Goal: Task Accomplishment & Management: Manage account settings

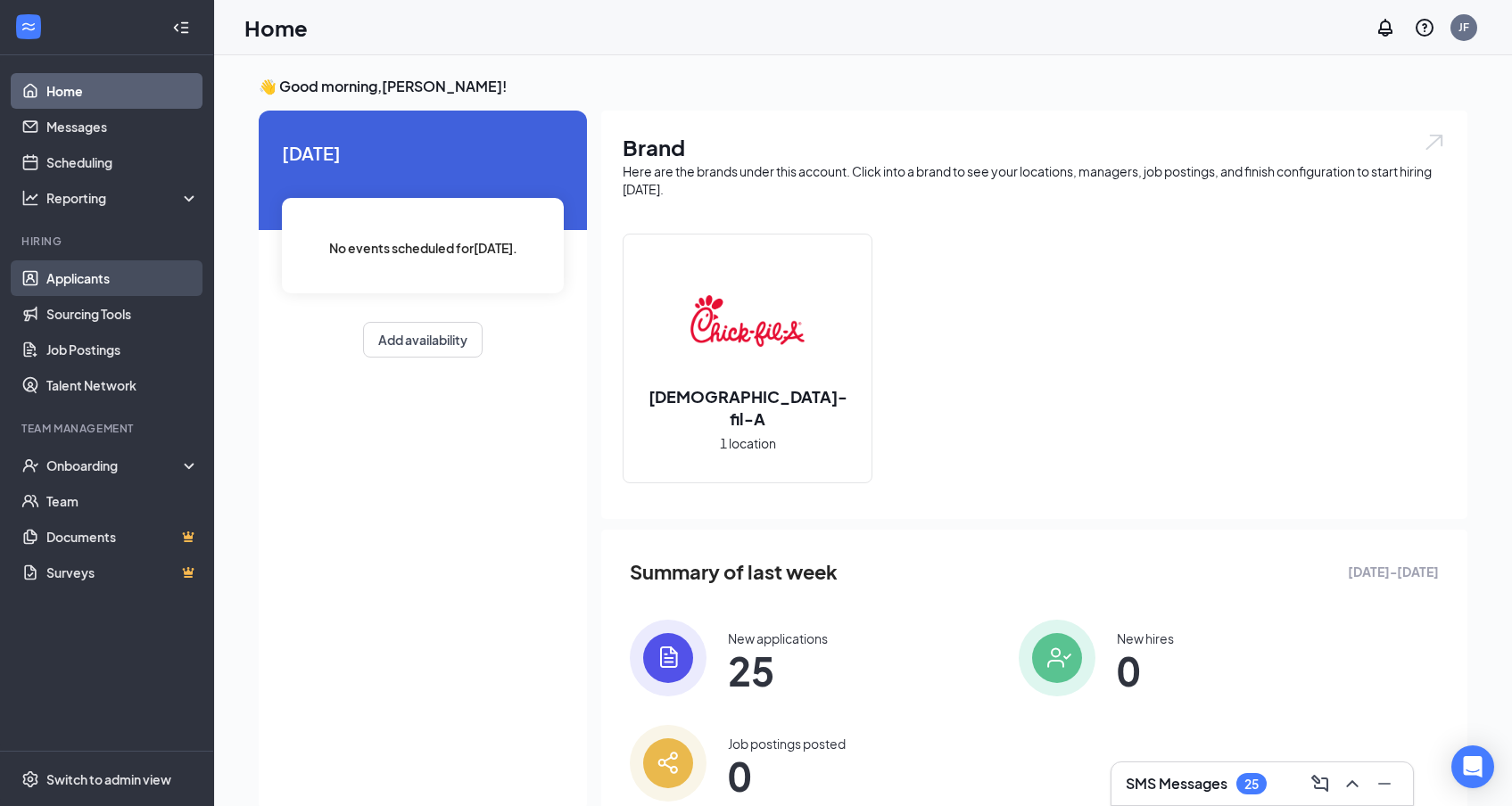
click at [87, 282] on link "Applicants" at bounding box center [122, 278] width 153 height 36
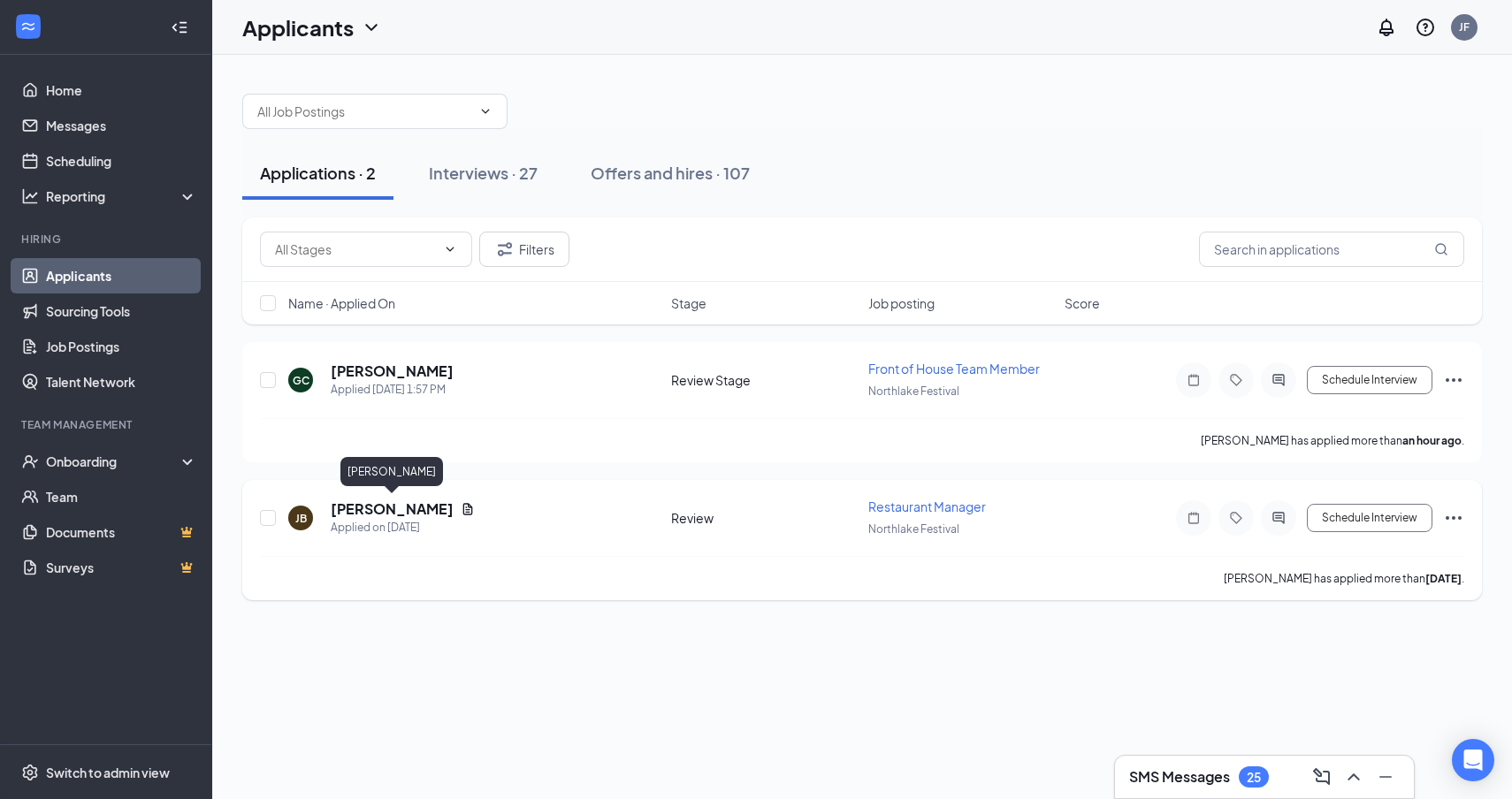
click at [385, 513] on h5 "[PERSON_NAME]" at bounding box center [393, 510] width 123 height 20
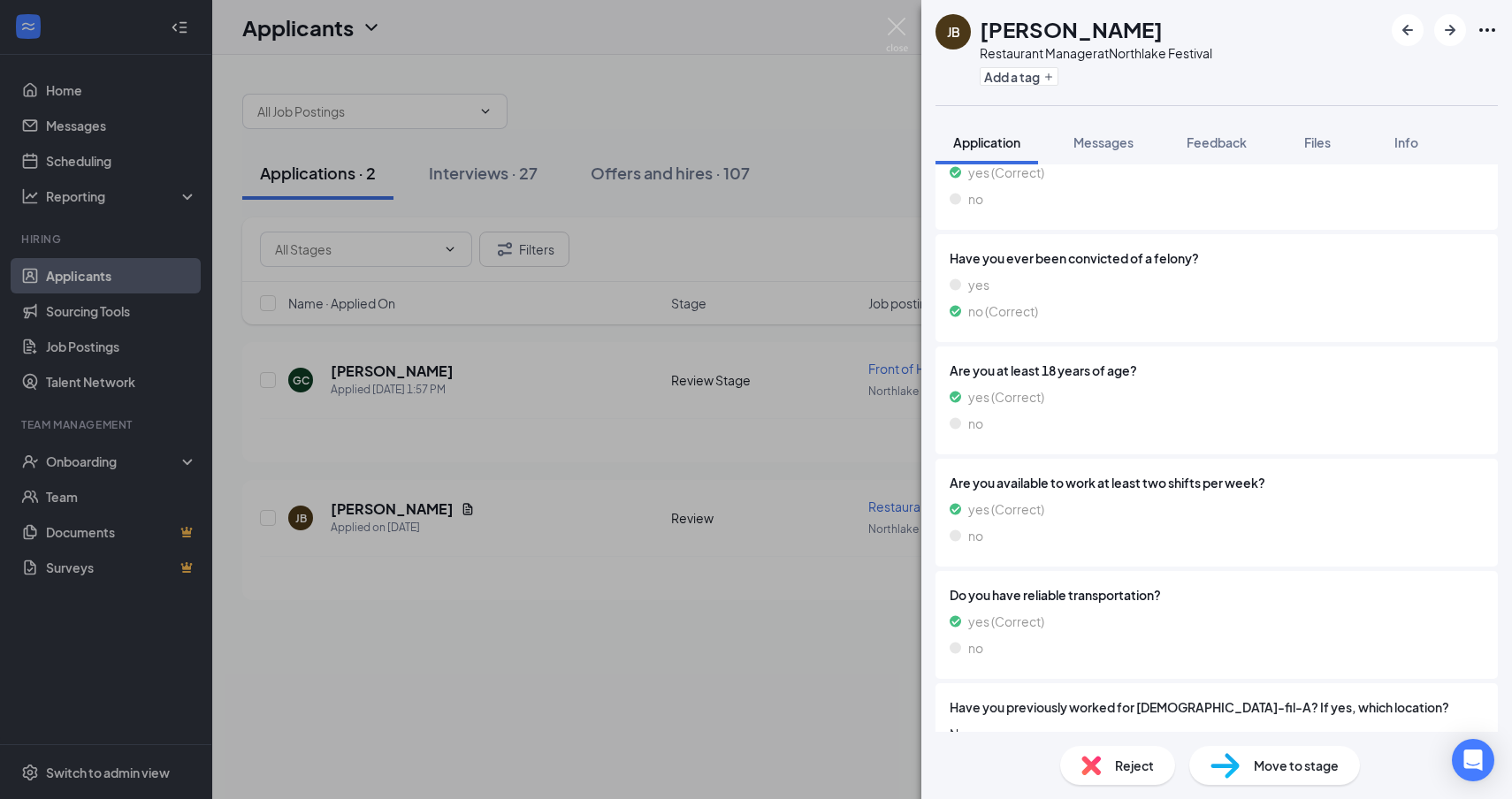
scroll to position [1008, 0]
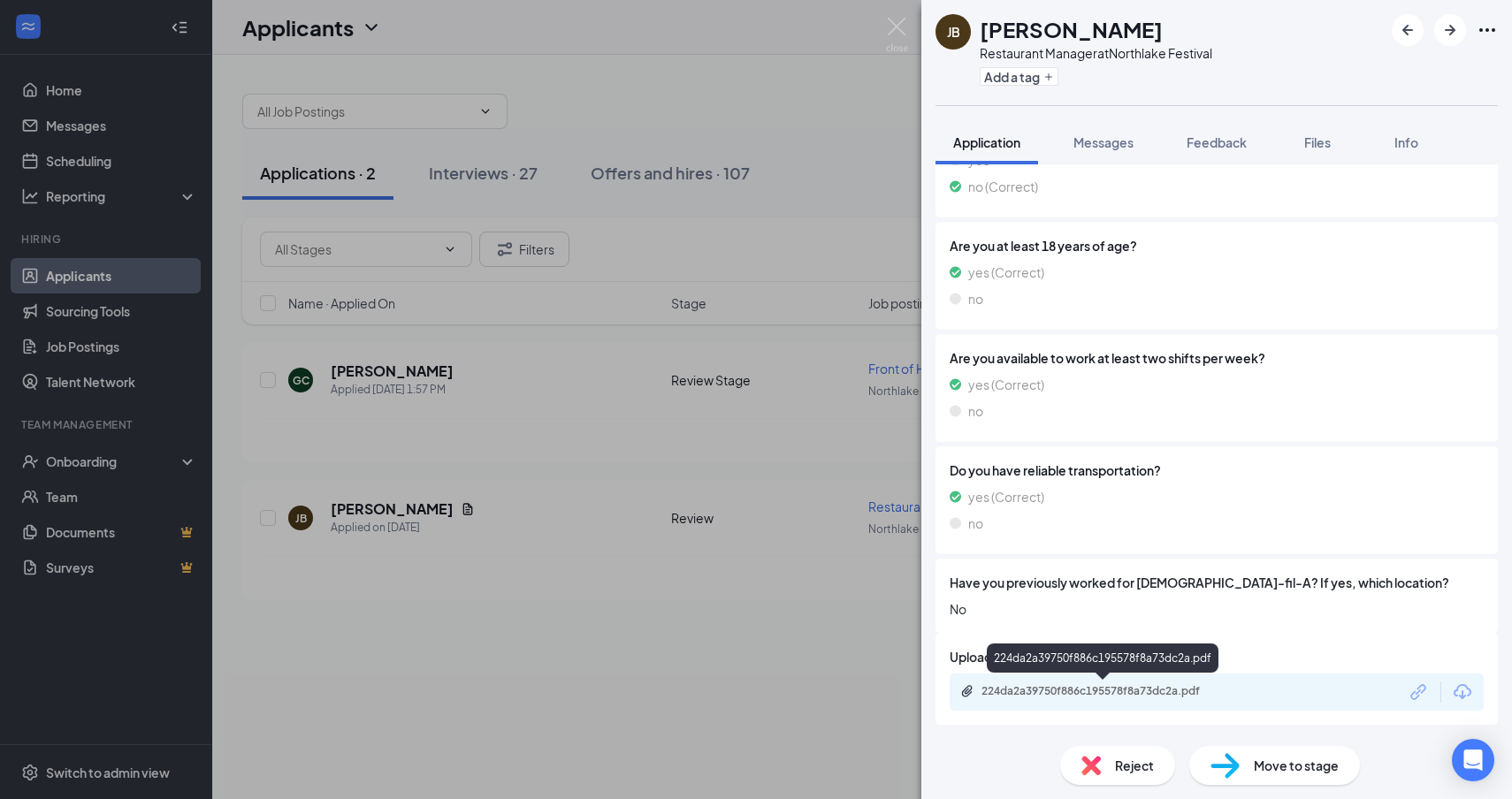
click at [1117, 696] on div "224da2a39750f886c195578f8a73dc2a.pdf" at bounding box center [1105, 691] width 248 height 14
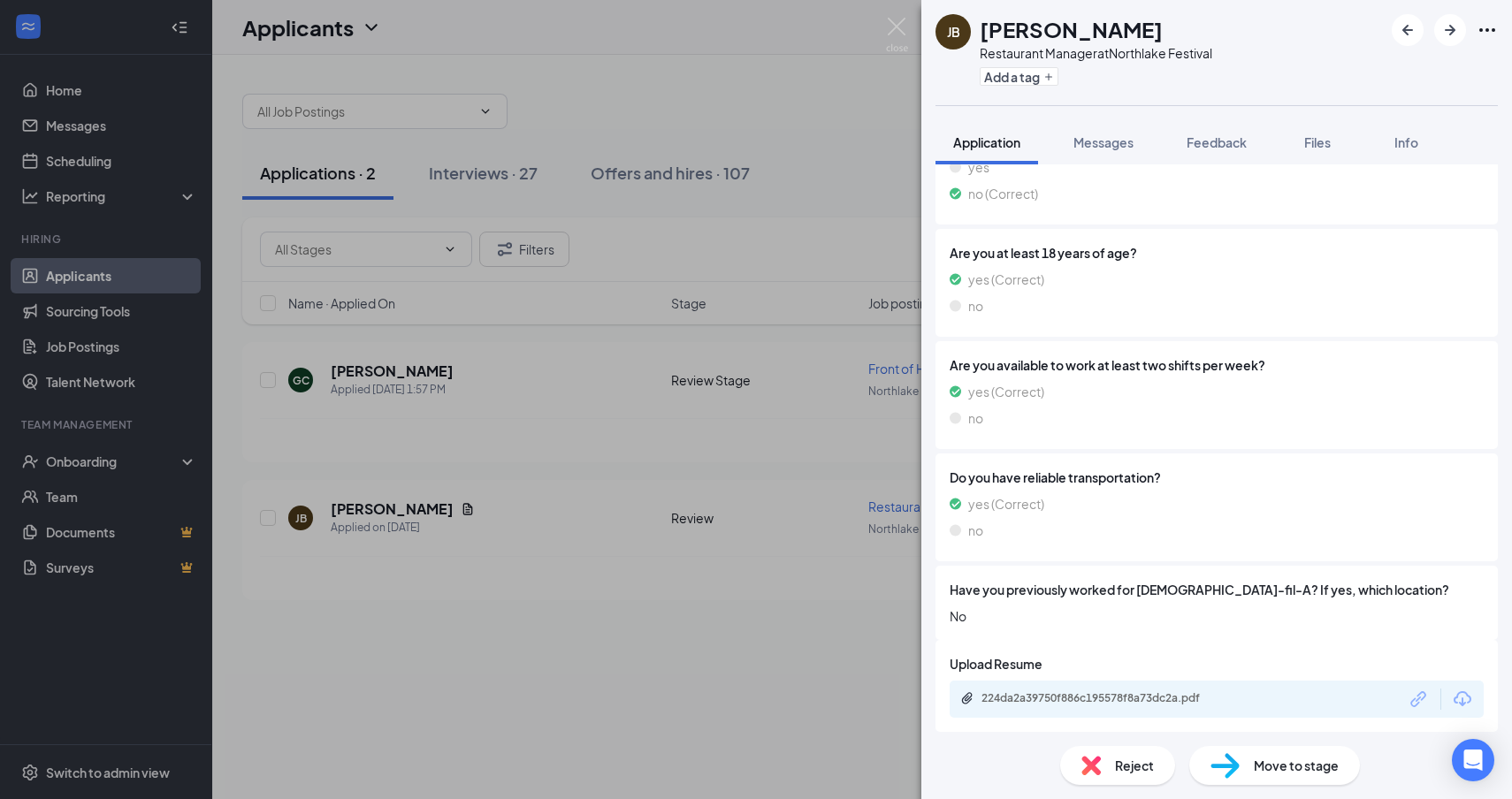
click at [1120, 753] on div "Reject" at bounding box center [1117, 765] width 115 height 39
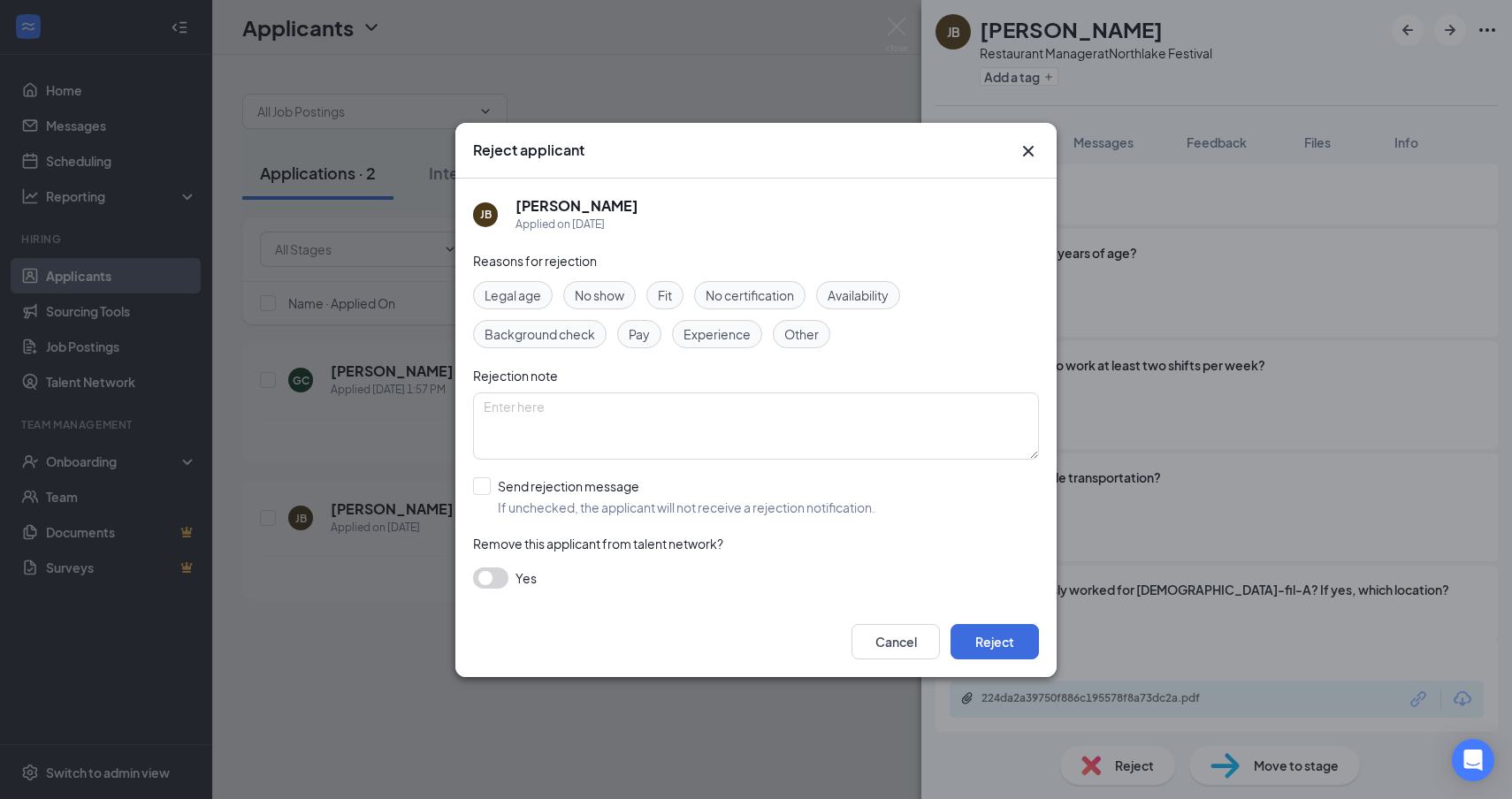
click at [670, 297] on span "Fit" at bounding box center [665, 295] width 14 height 20
click at [487, 490] on input "Send rejection message If unchecked, the applicant will not receive a rejection…" at bounding box center [674, 497] width 403 height 39
checkbox input "true"
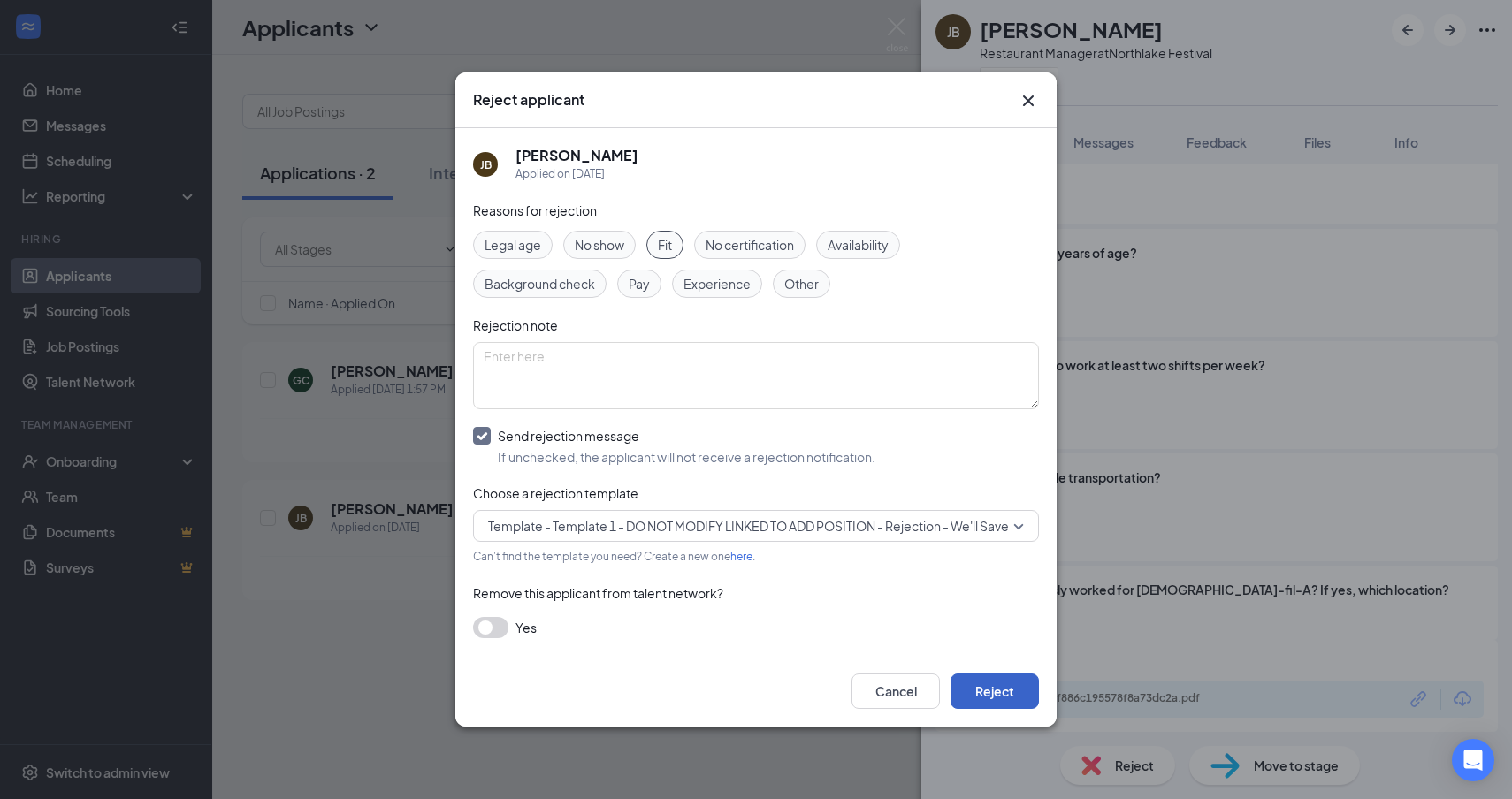
click at [1021, 687] on button "Reject" at bounding box center [994, 692] width 88 height 36
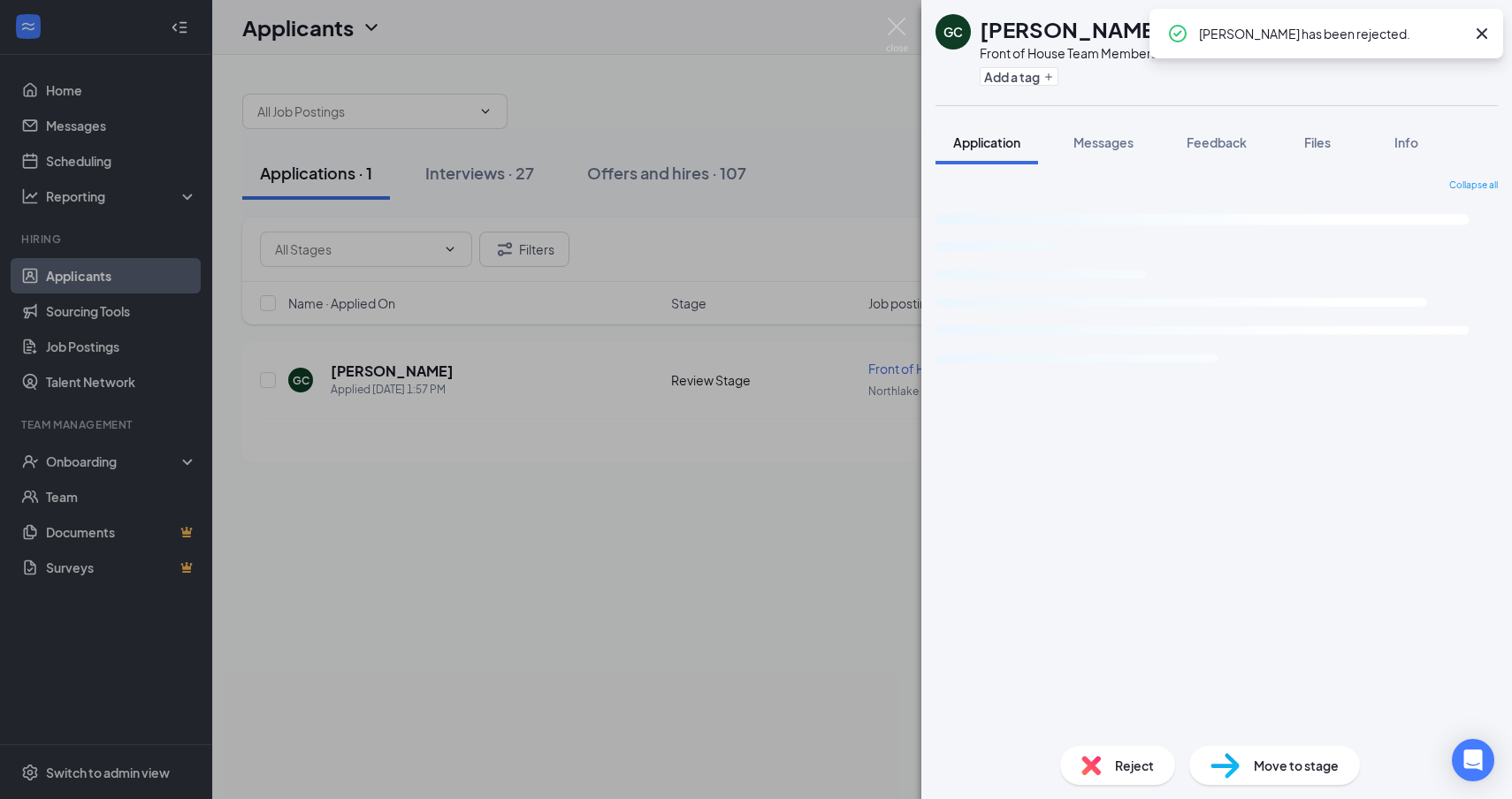
click at [387, 720] on div "GC [PERSON_NAME] Front of House Team Member at Northlake Festival Add a tag App…" at bounding box center [756, 400] width 1512 height 799
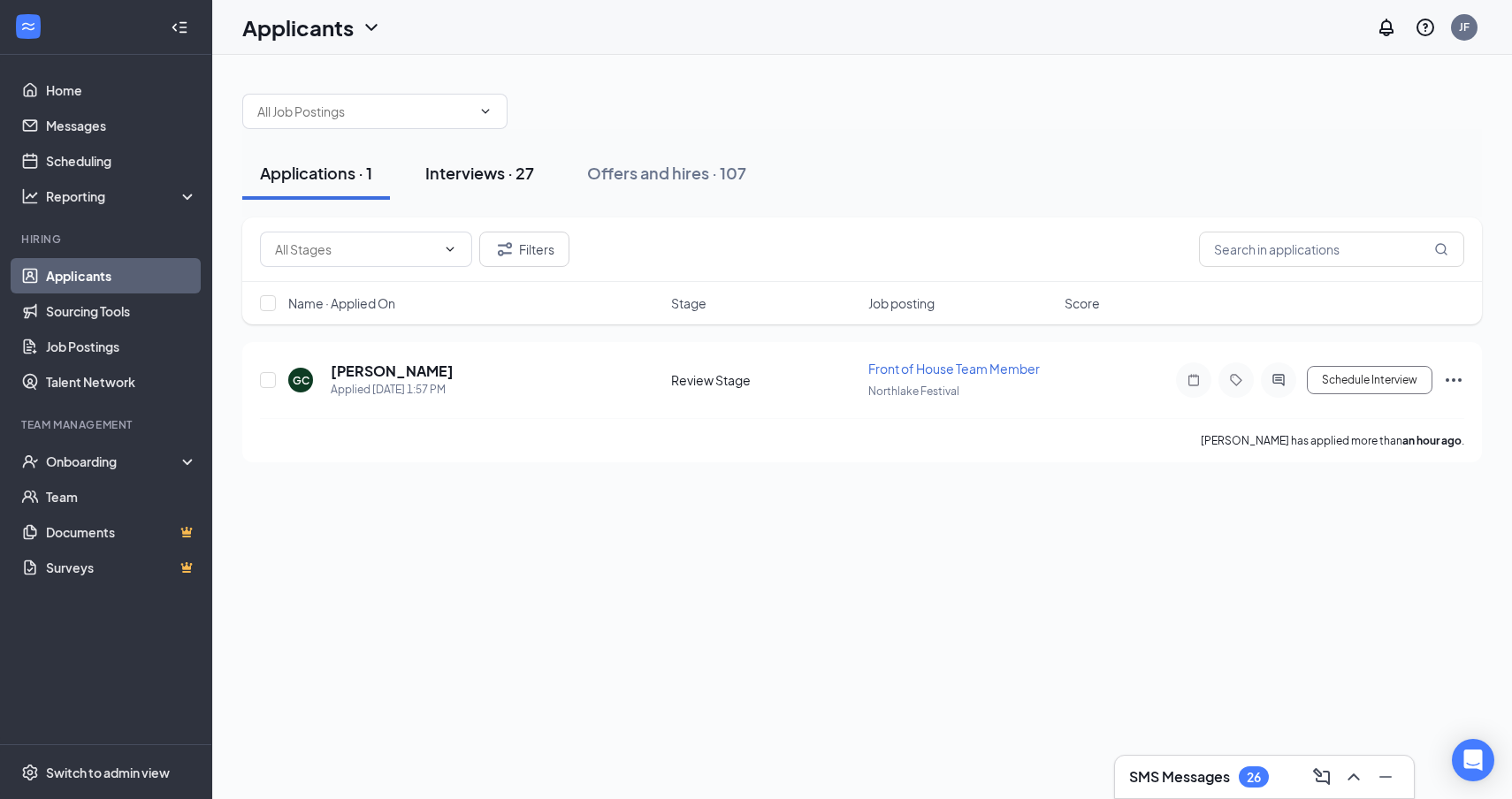
click at [478, 178] on div "Interviews · 27" at bounding box center [480, 172] width 109 height 22
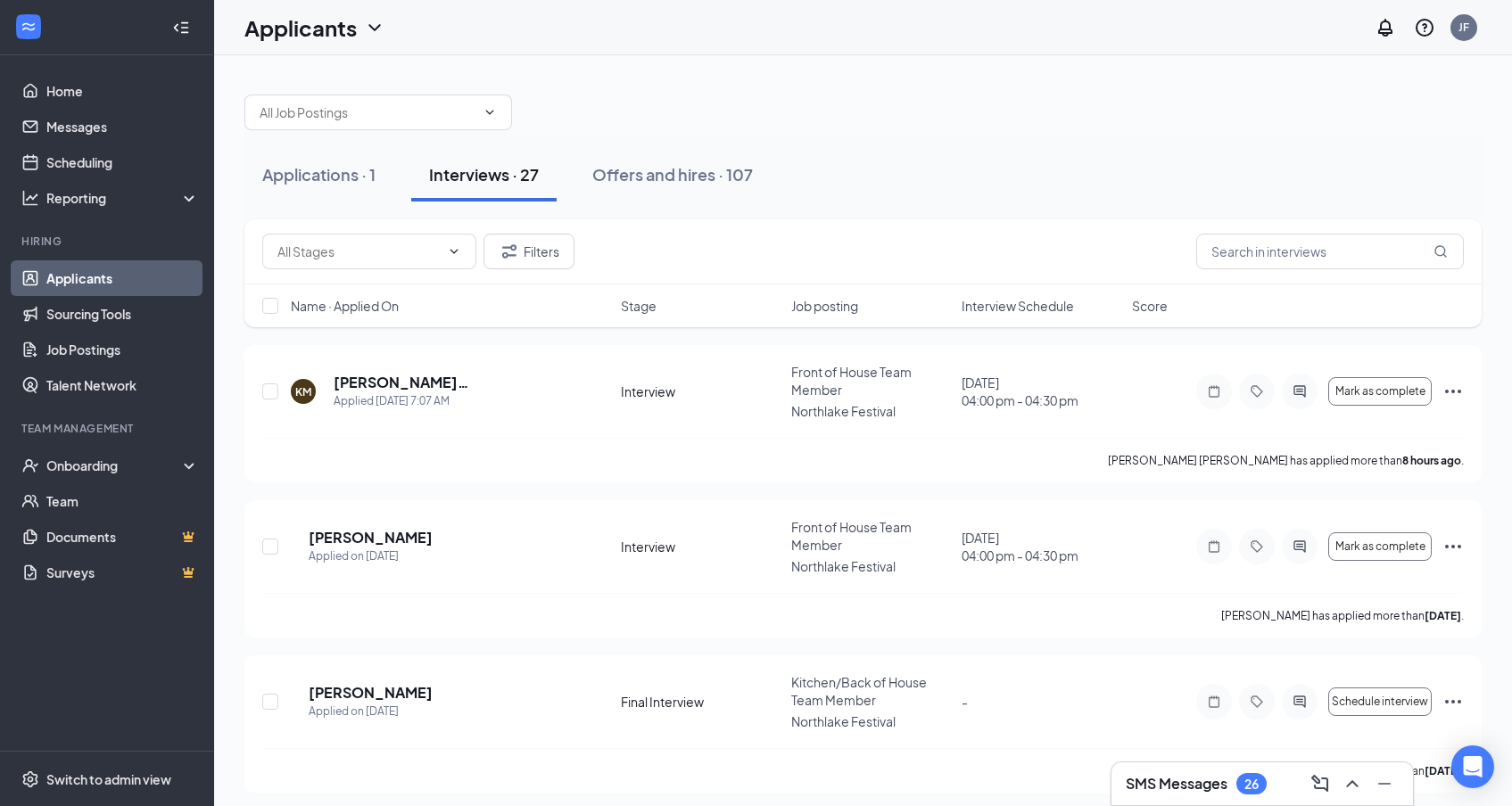
click at [999, 311] on span "Interview Schedule" at bounding box center [1017, 306] width 112 height 18
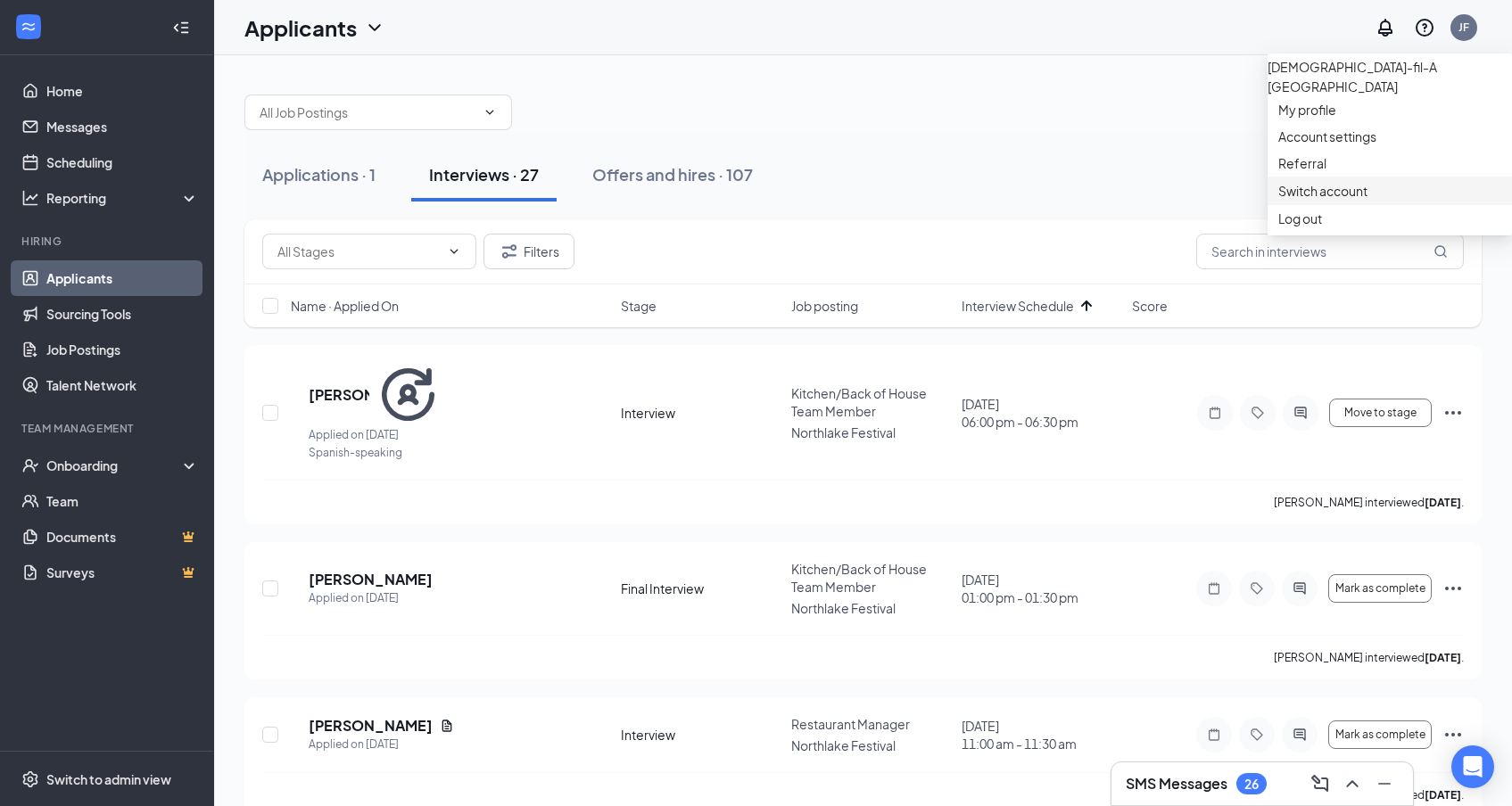
click at [1325, 199] on link "Switch account" at bounding box center [1322, 191] width 89 height 16
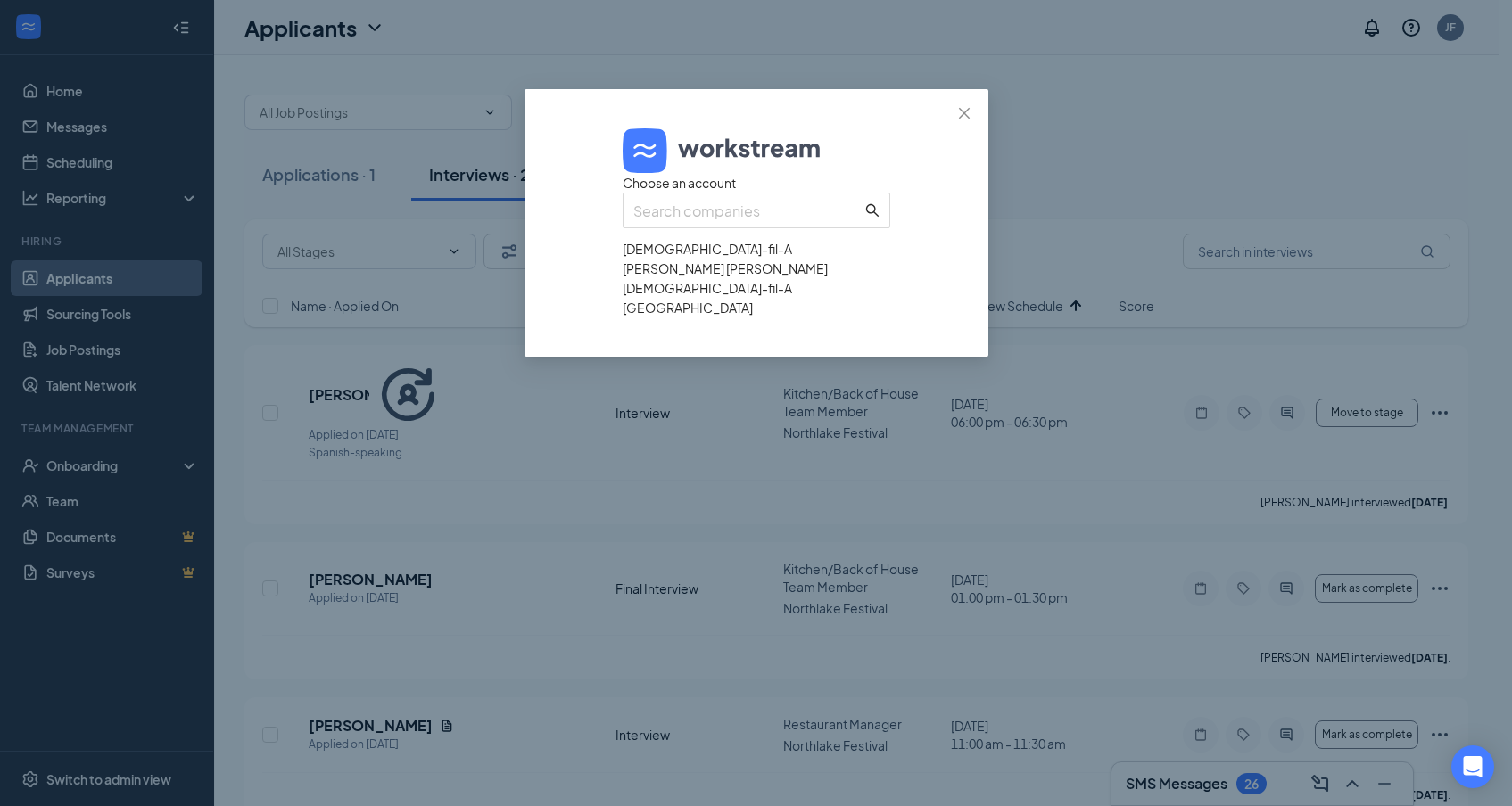
click at [713, 278] on div "[DEMOGRAPHIC_DATA]-fil-A [PERSON_NAME] [PERSON_NAME]" at bounding box center [756, 258] width 268 height 39
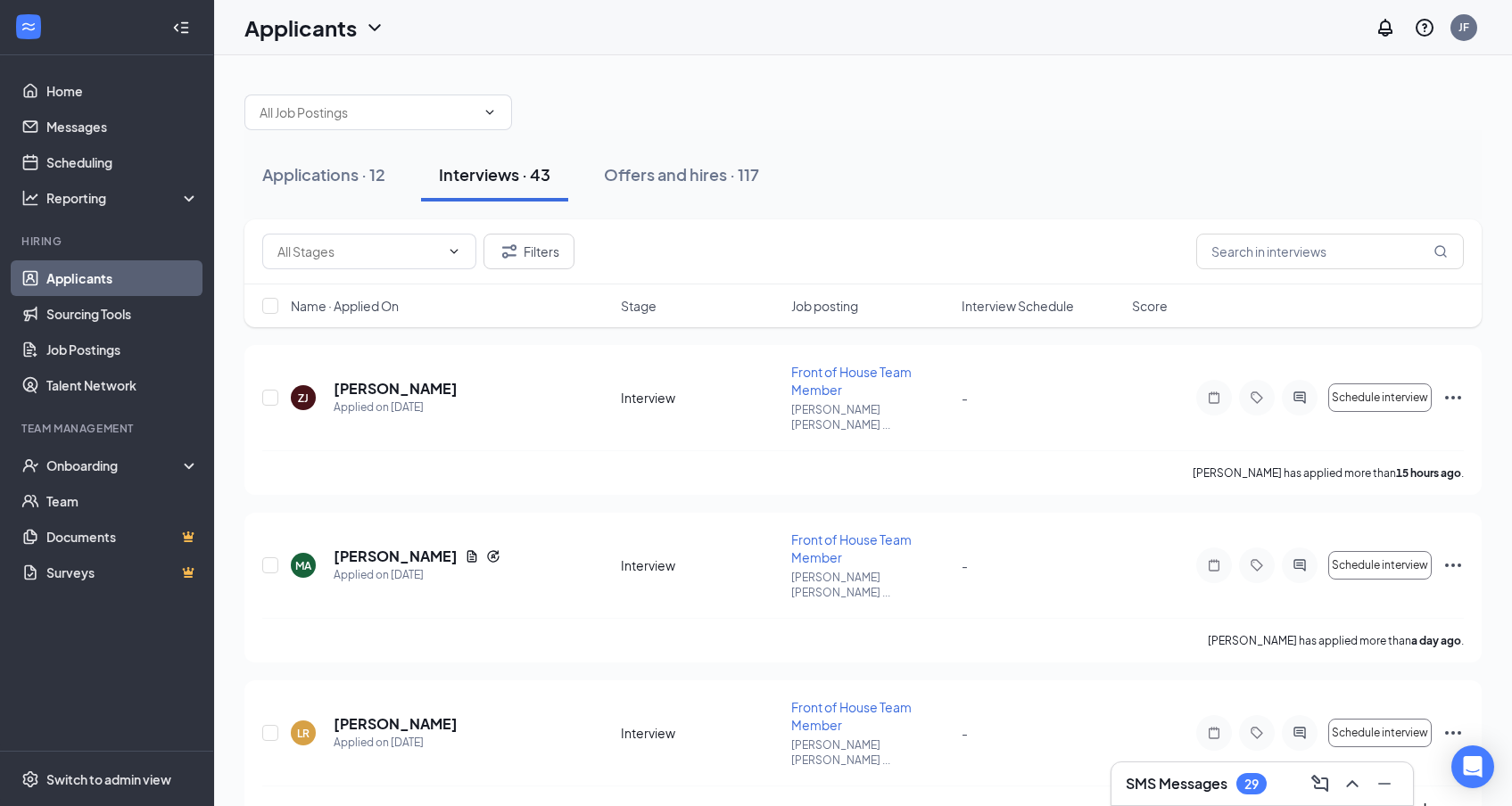
click at [1023, 313] on span "Interview Schedule" at bounding box center [1017, 306] width 112 height 18
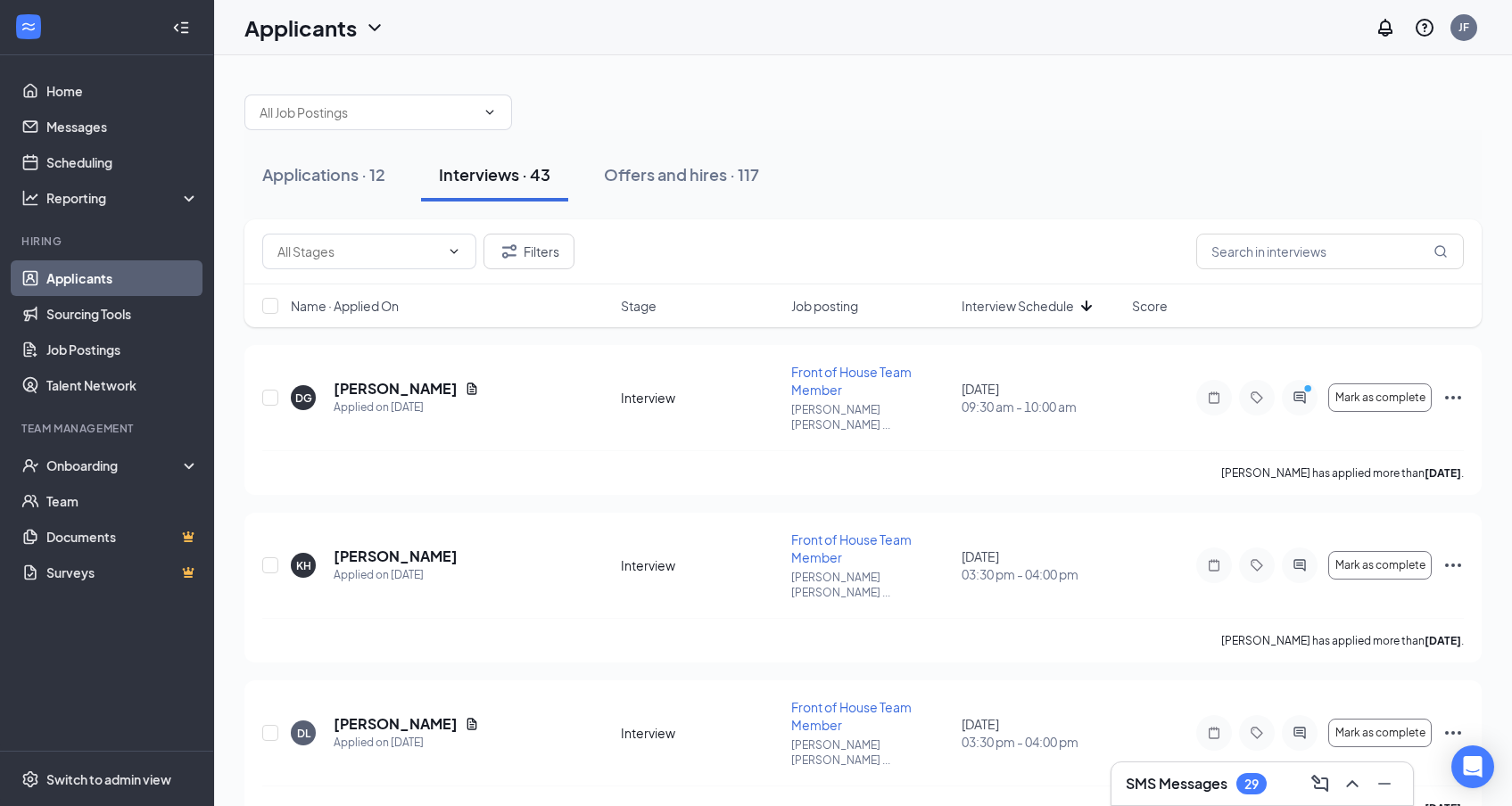
click at [1023, 313] on span "Interview Schedule" at bounding box center [1017, 306] width 112 height 18
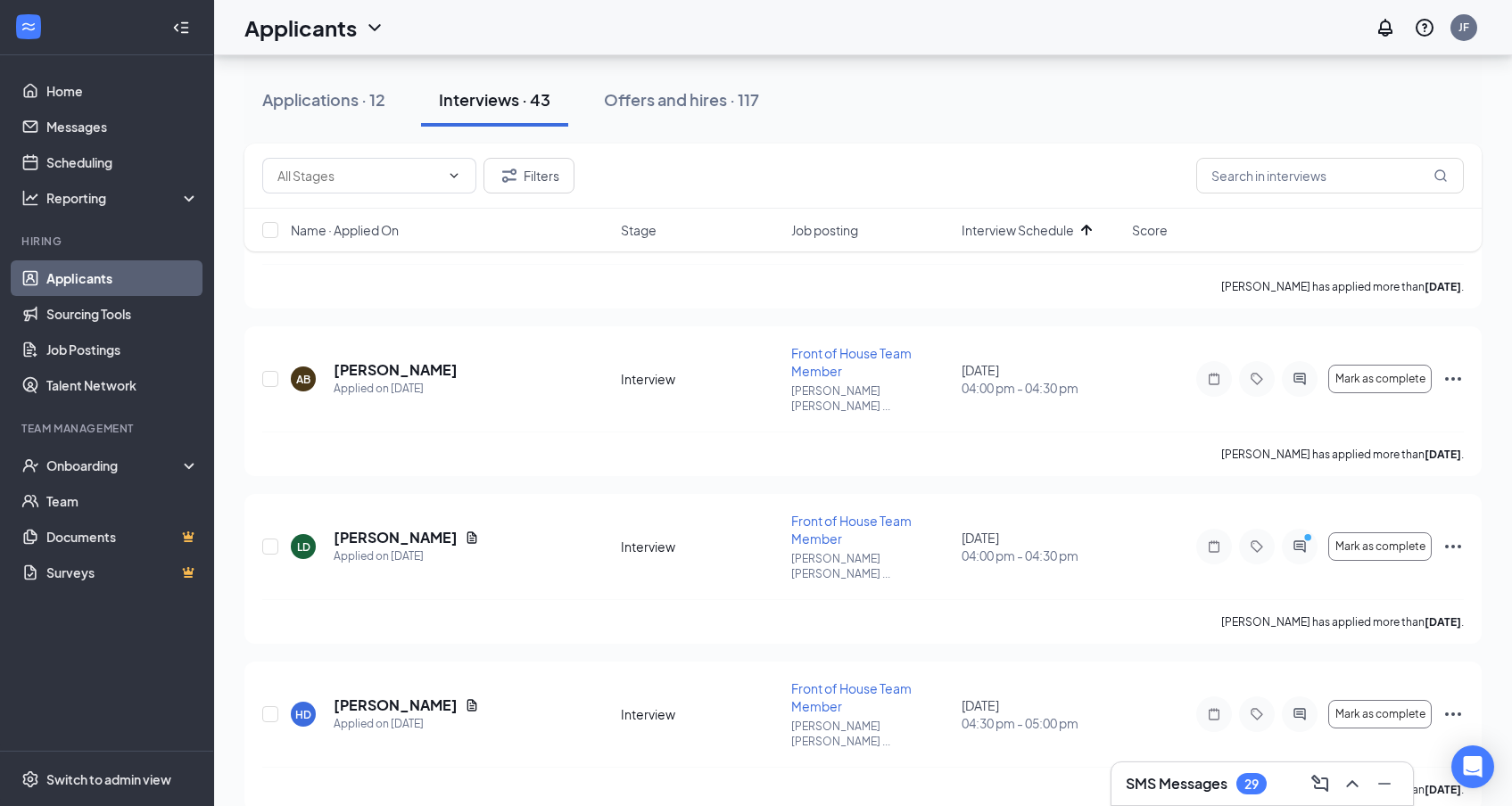
scroll to position [1529, 0]
click at [309, 100] on div "Applications · 12" at bounding box center [323, 99] width 123 height 22
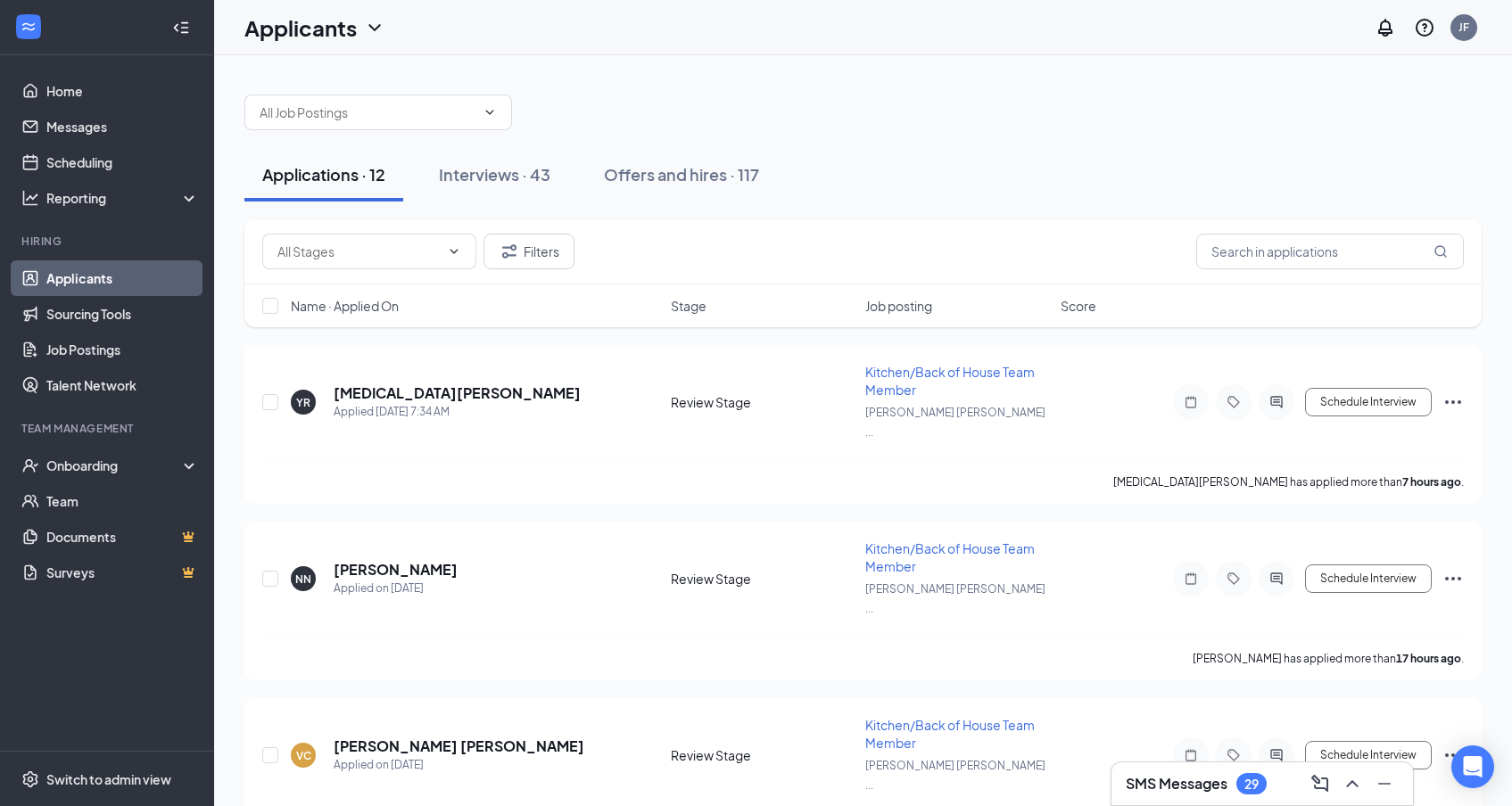
click at [911, 299] on span "Job posting" at bounding box center [898, 306] width 67 height 18
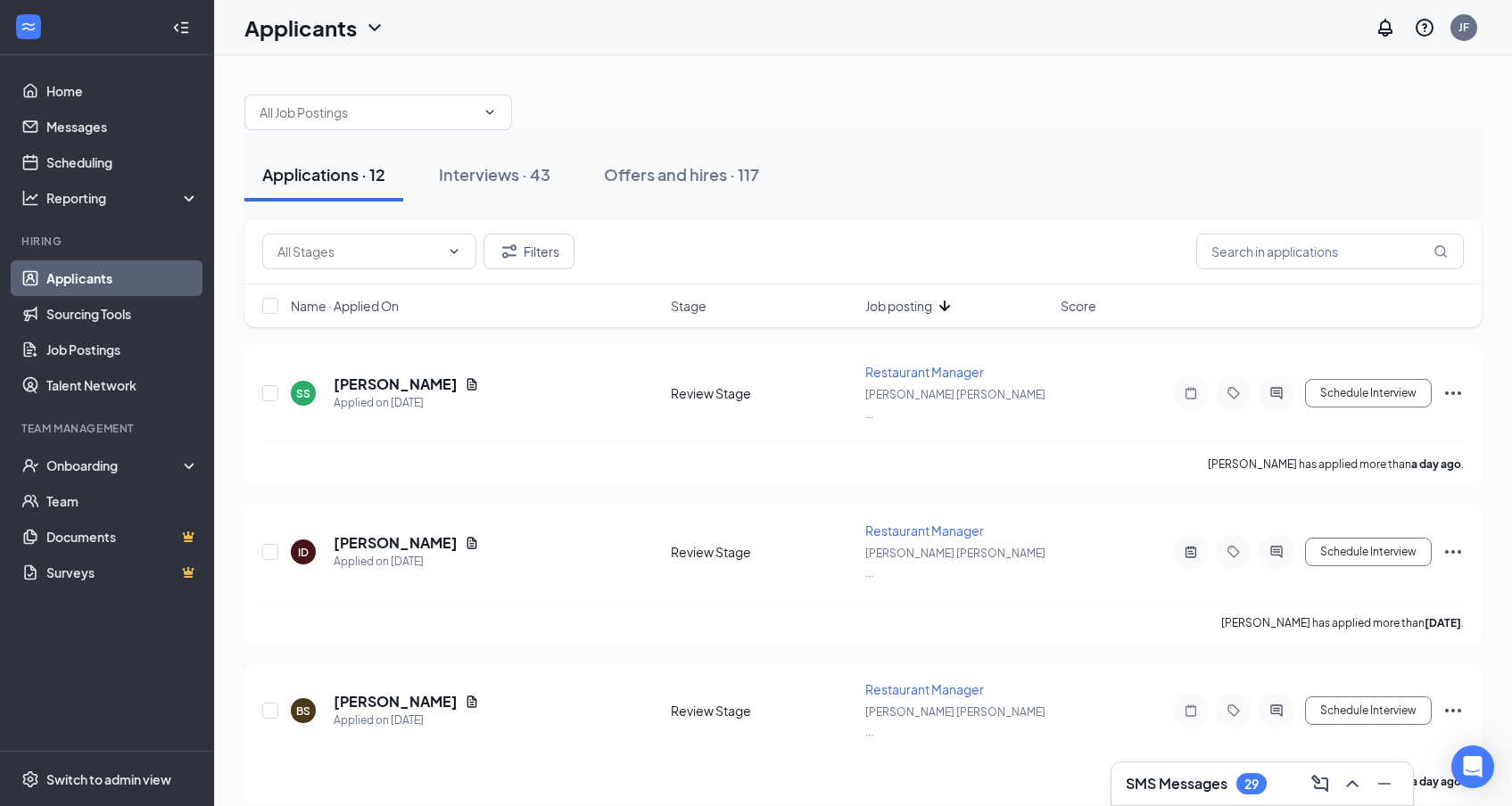
click at [911, 299] on span "Job posting" at bounding box center [898, 306] width 67 height 18
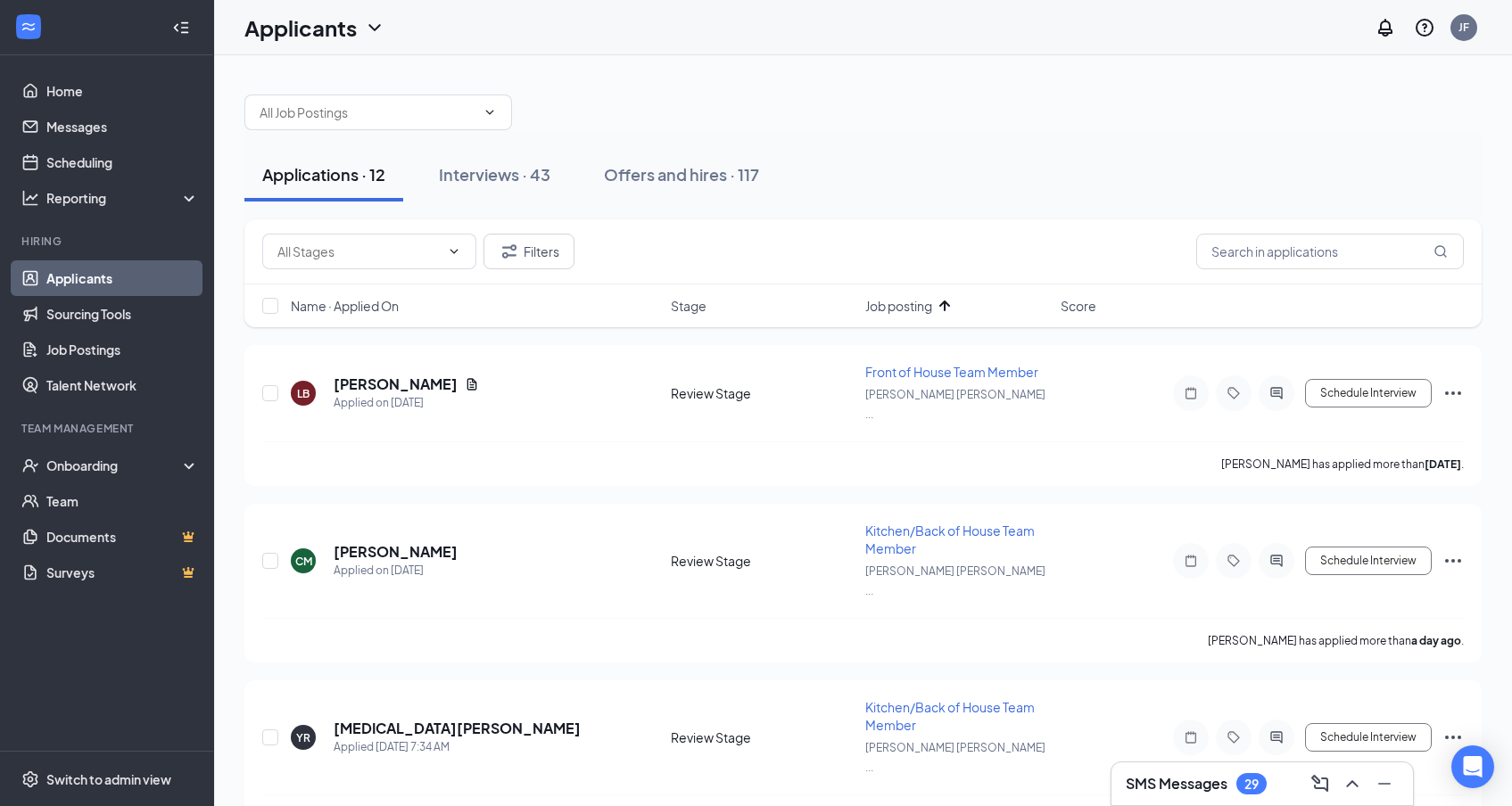
click at [911, 299] on span "Job posting" at bounding box center [898, 306] width 67 height 18
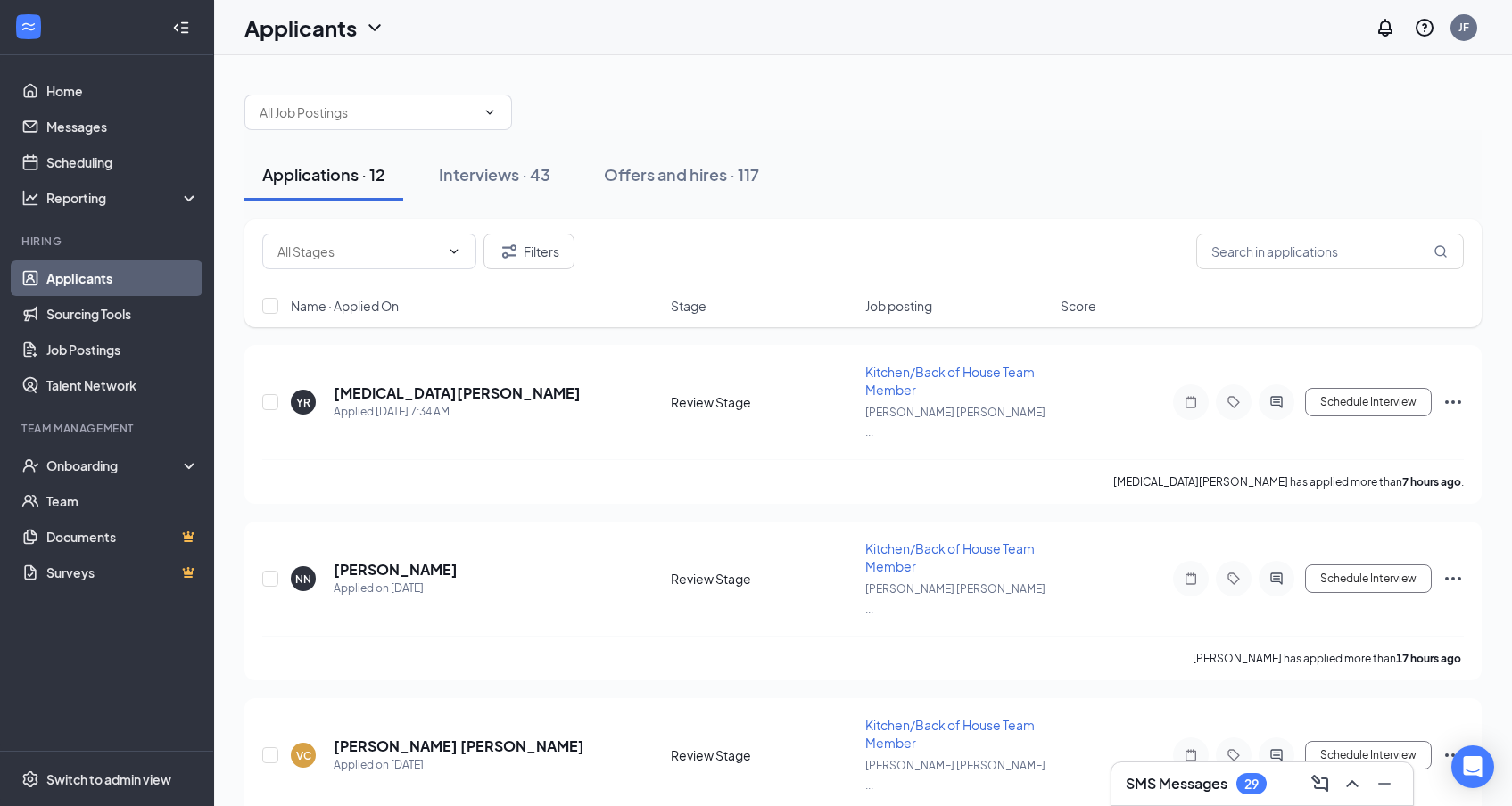
click at [911, 299] on span "Job posting" at bounding box center [898, 306] width 67 height 18
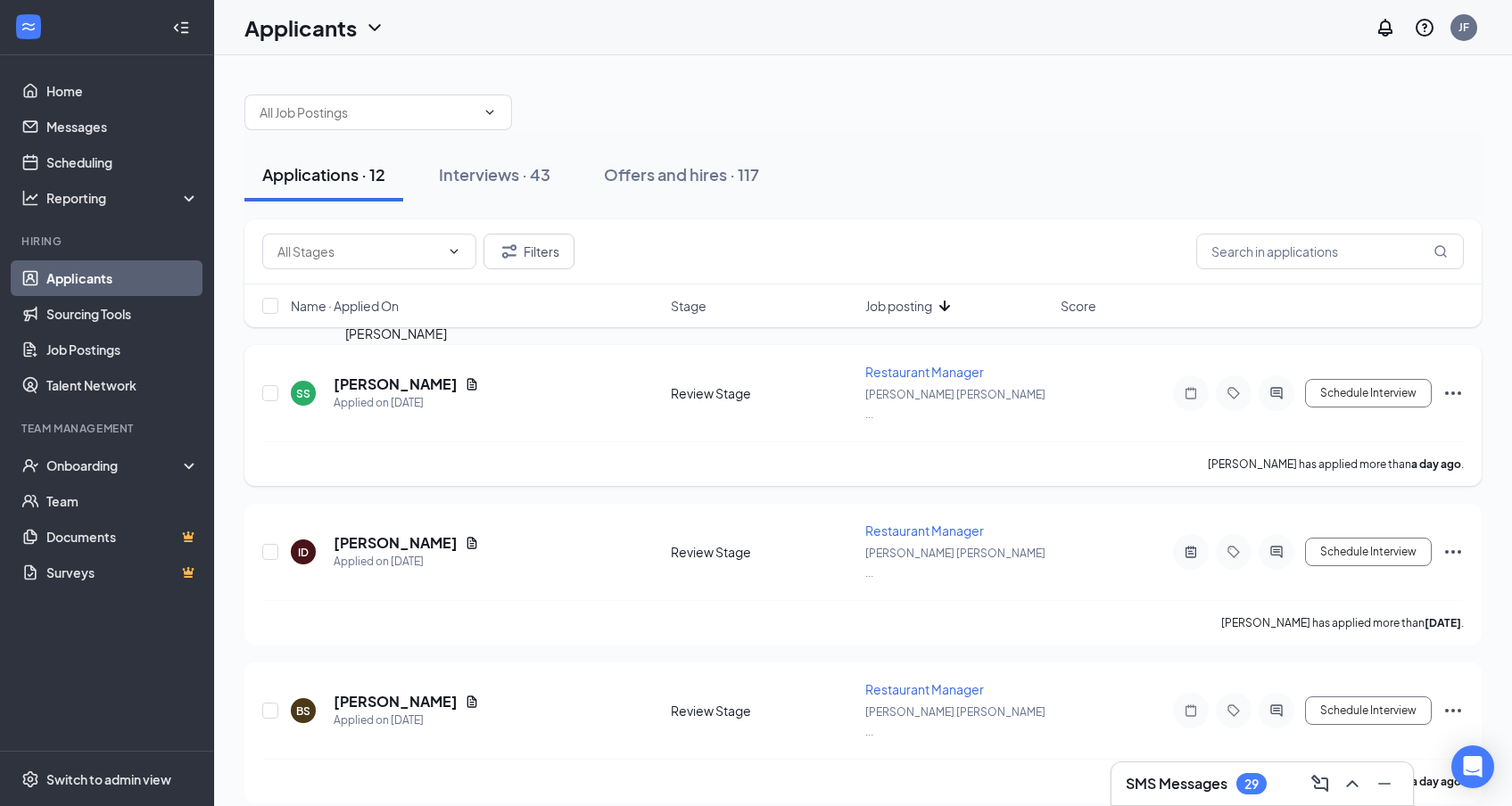
click at [400, 375] on h5 "Shaquwan Simmons" at bounding box center [396, 385] width 124 height 20
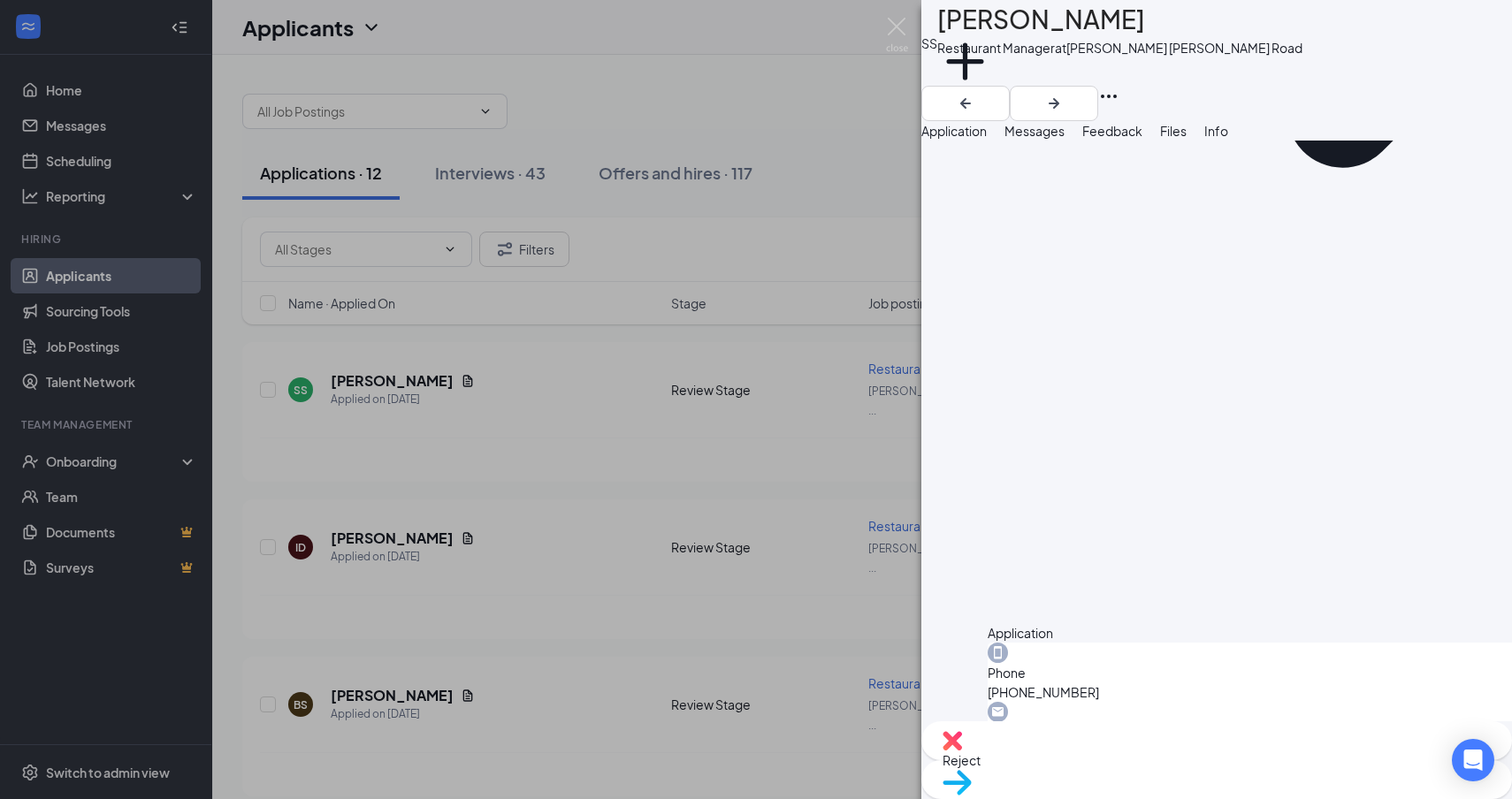
scroll to position [1008, 0]
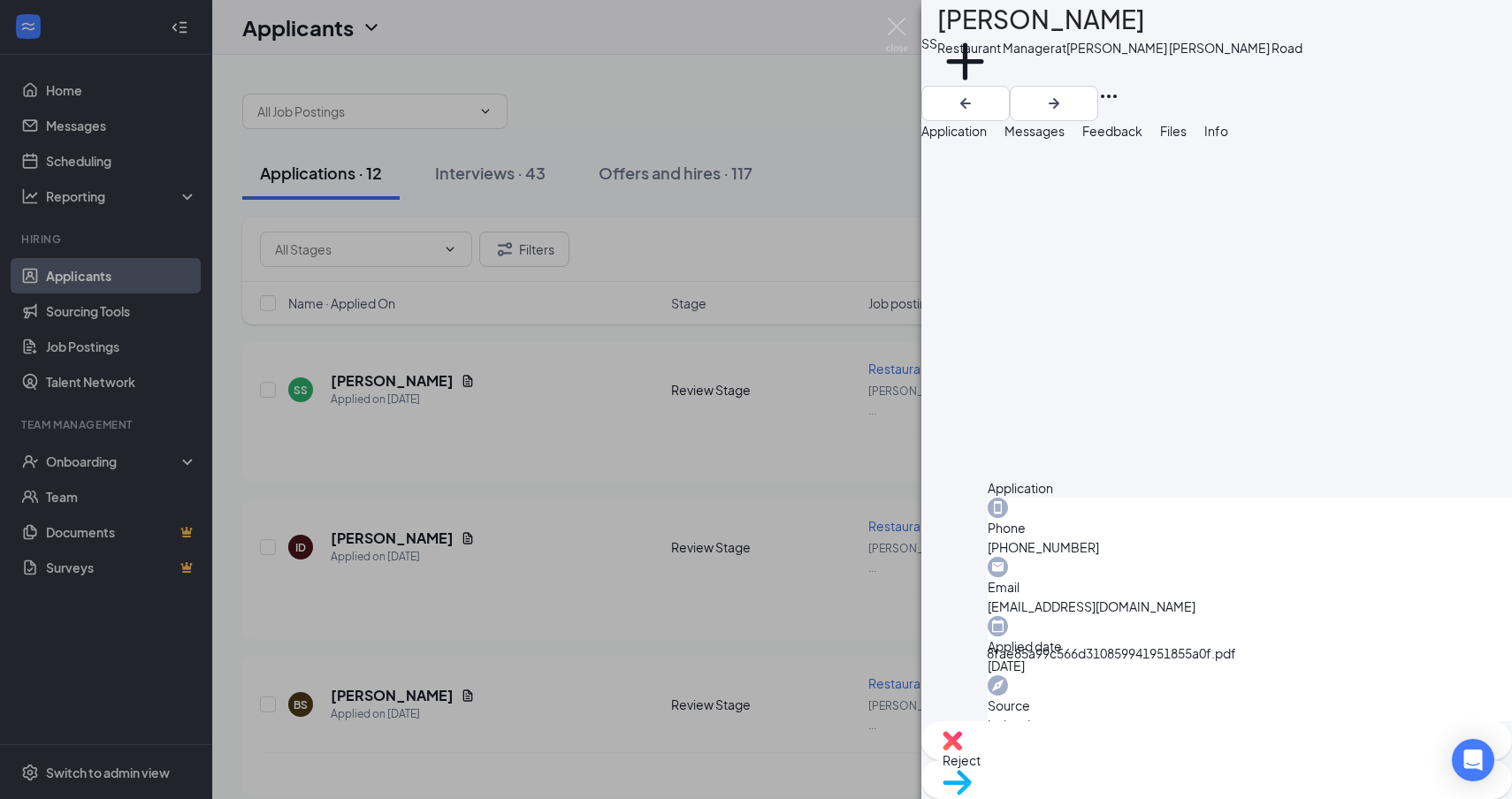
click at [962, 750] on img at bounding box center [953, 742] width 20 height 20
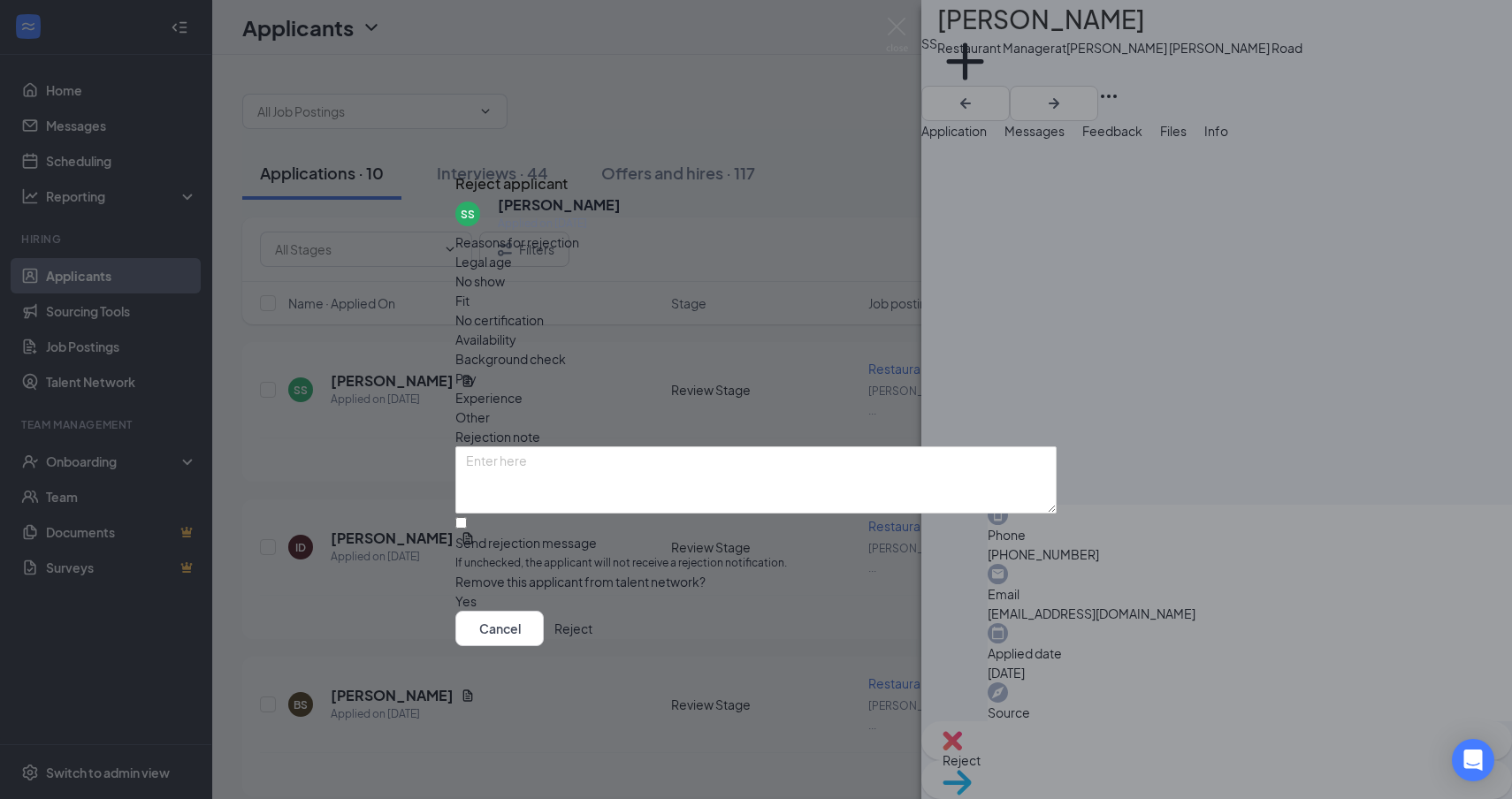
click at [470, 294] on span "Fit" at bounding box center [462, 300] width 14 height 20
click at [467, 517] on input "Send rejection message If unchecked, the applicant will not receive a rejection…" at bounding box center [461, 523] width 12 height 12
checkbox input "true"
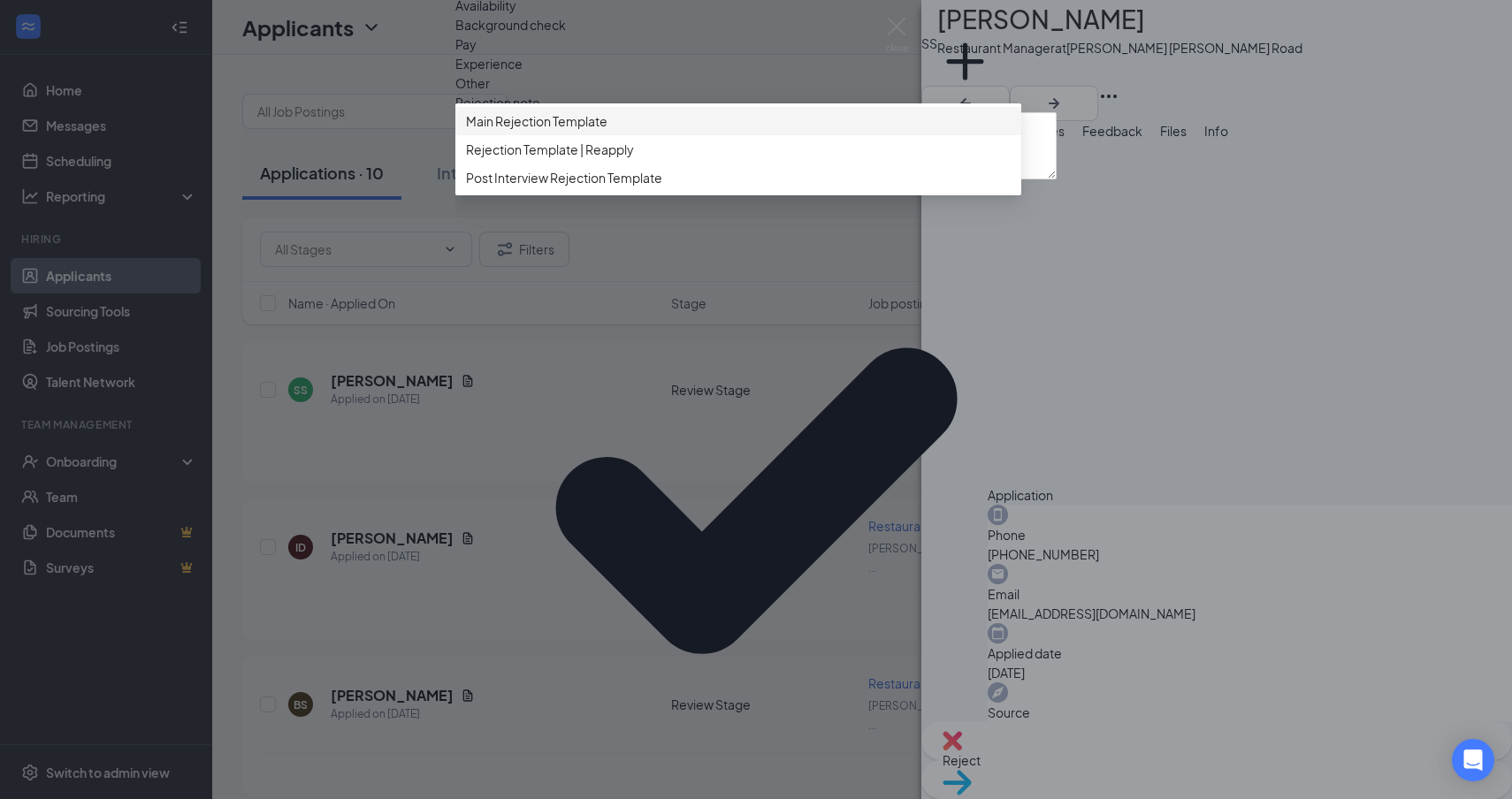
click at [587, 135] on div "Main Rejection Template" at bounding box center [738, 121] width 566 height 29
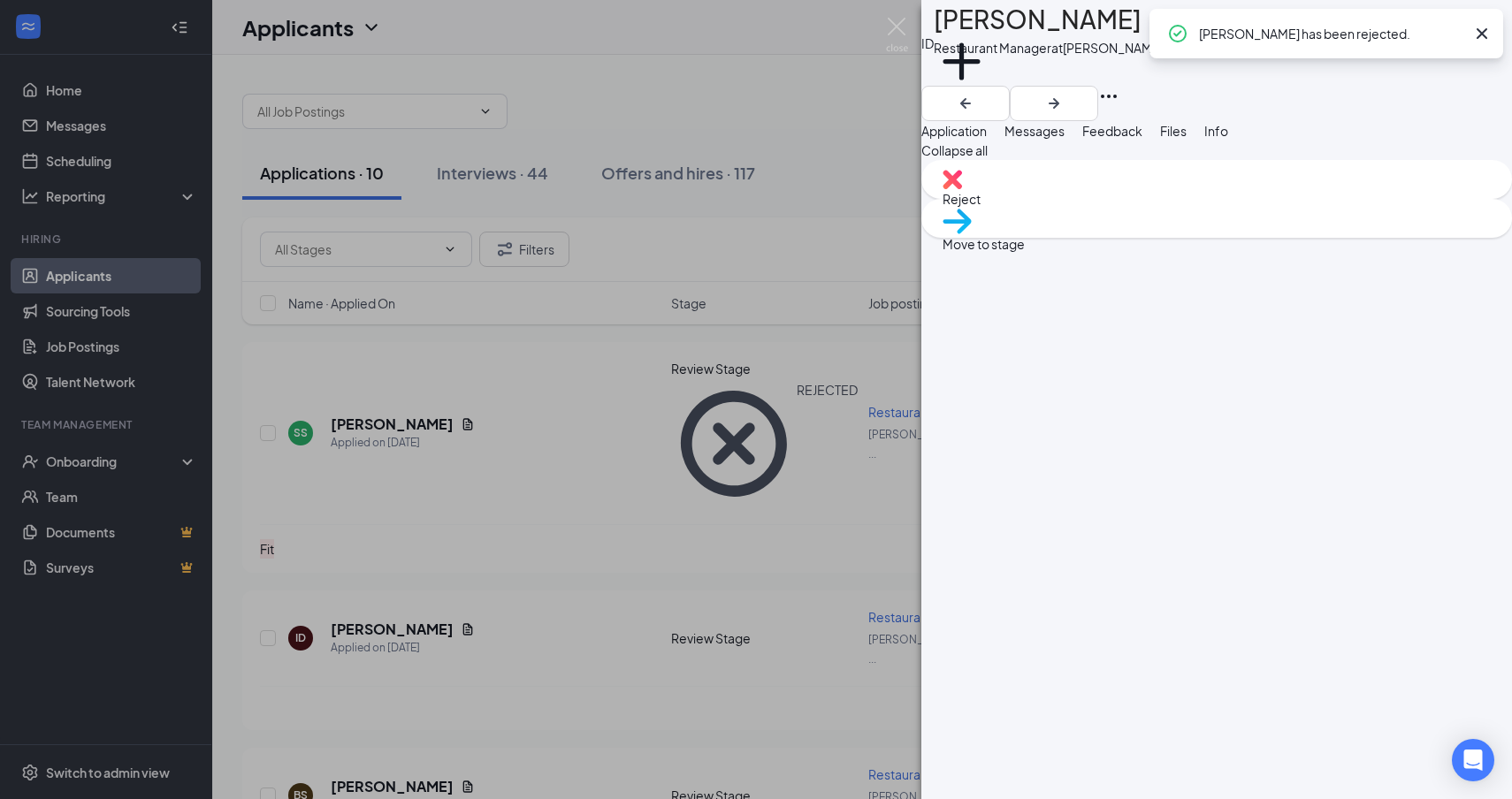
click at [398, 436] on div "ID Isaac Davis Restaurant Manager at Tucker Hugh Howell Road Add a tag Applicat…" at bounding box center [756, 400] width 1512 height 799
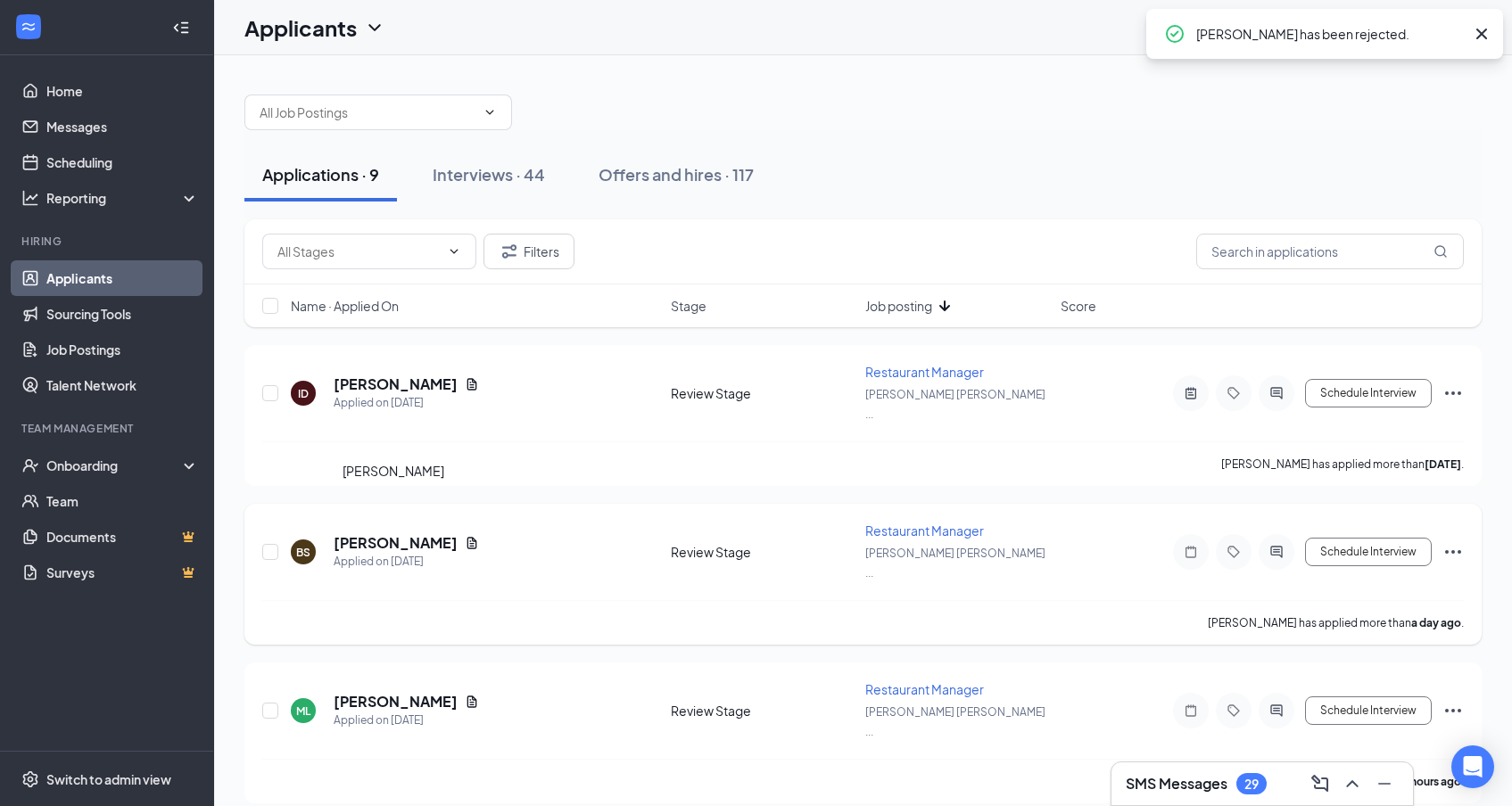
click at [420, 533] on h5 "Brandon Spencer" at bounding box center [396, 543] width 124 height 20
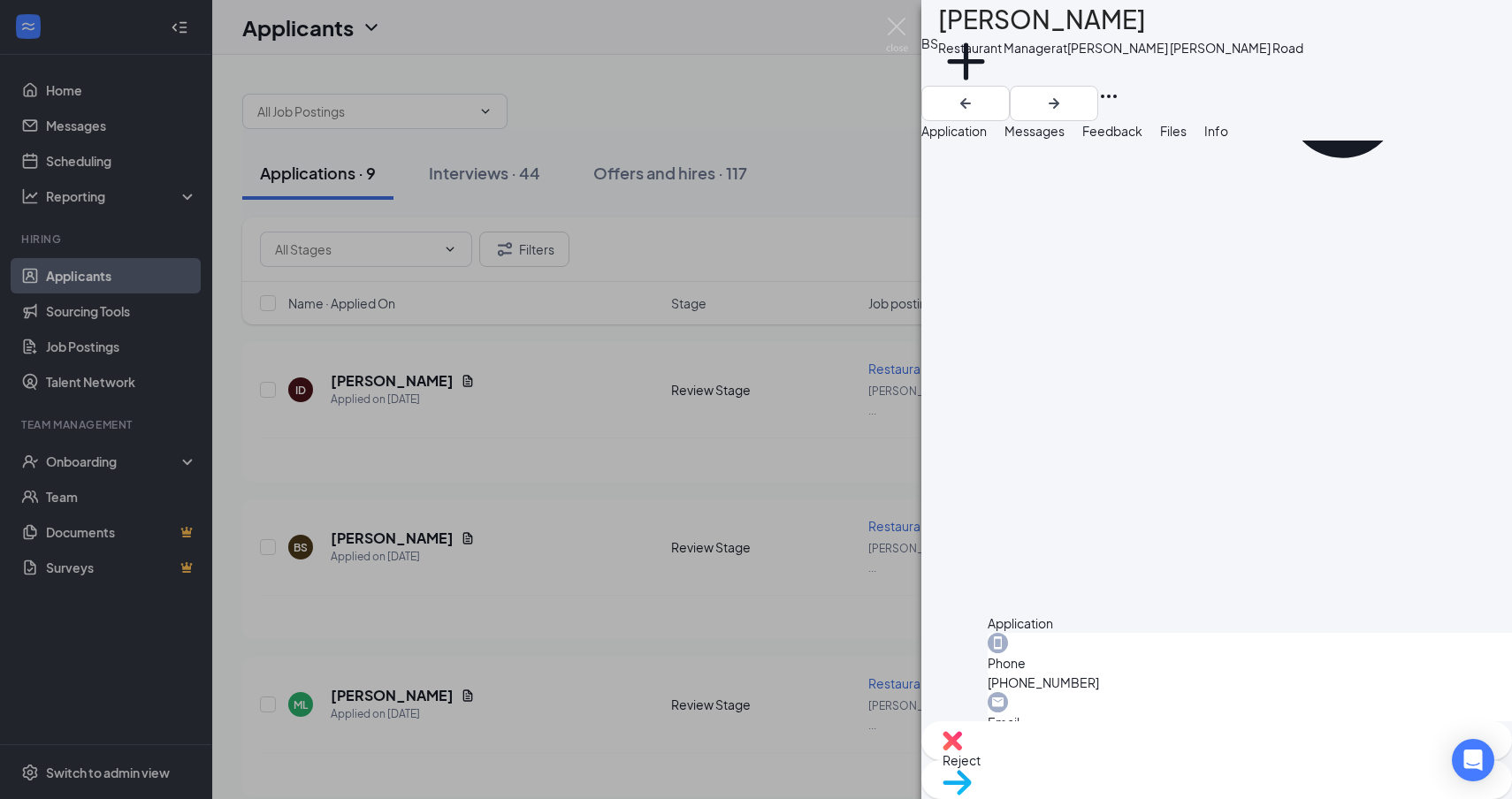
scroll to position [1008, 0]
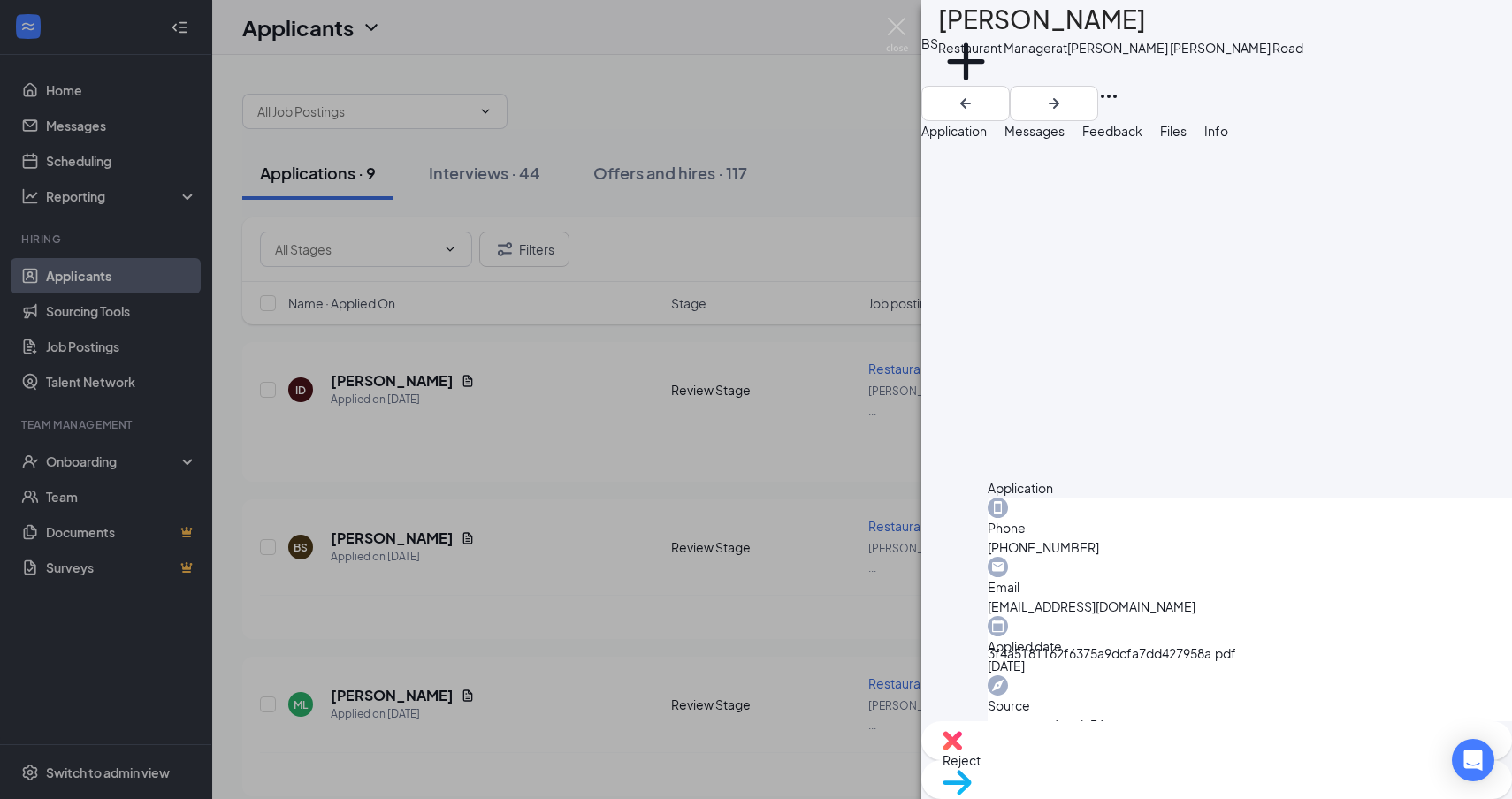
click at [1258, 796] on span "Move to stage" at bounding box center [1217, 806] width 548 height 20
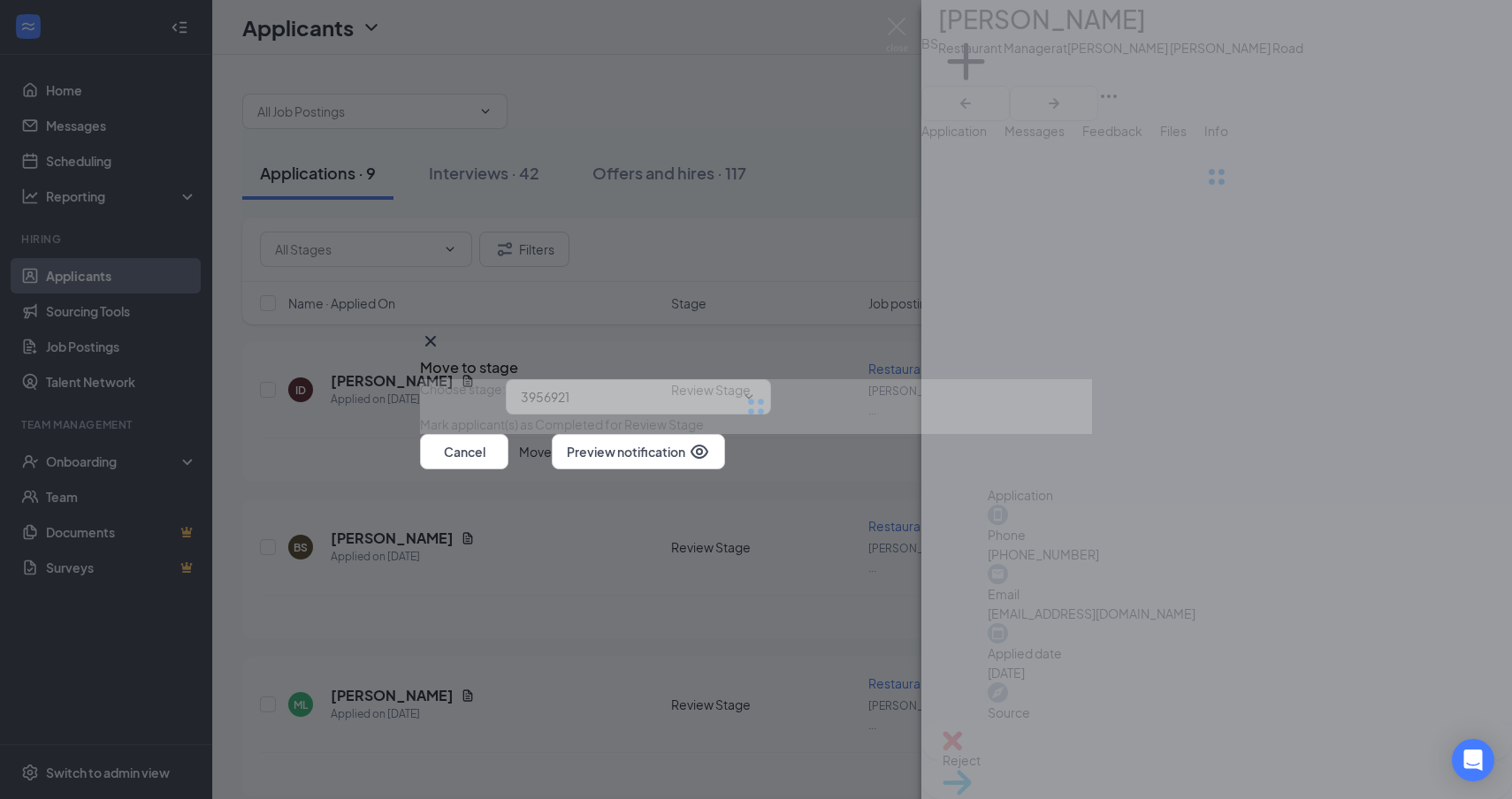
type input "Interview (next stage)"
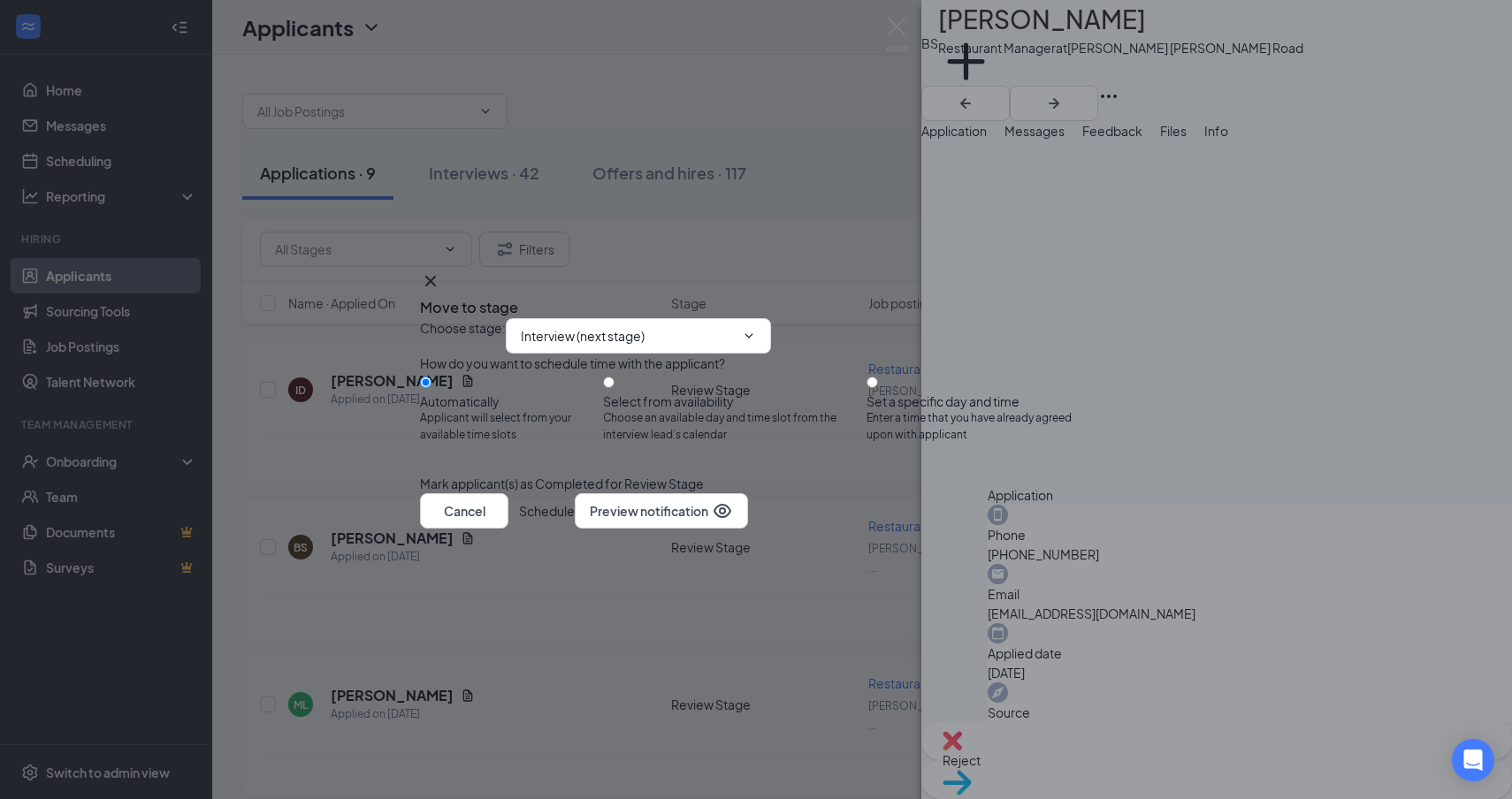
click at [575, 528] on button "Schedule" at bounding box center [546, 512] width 56 height 36
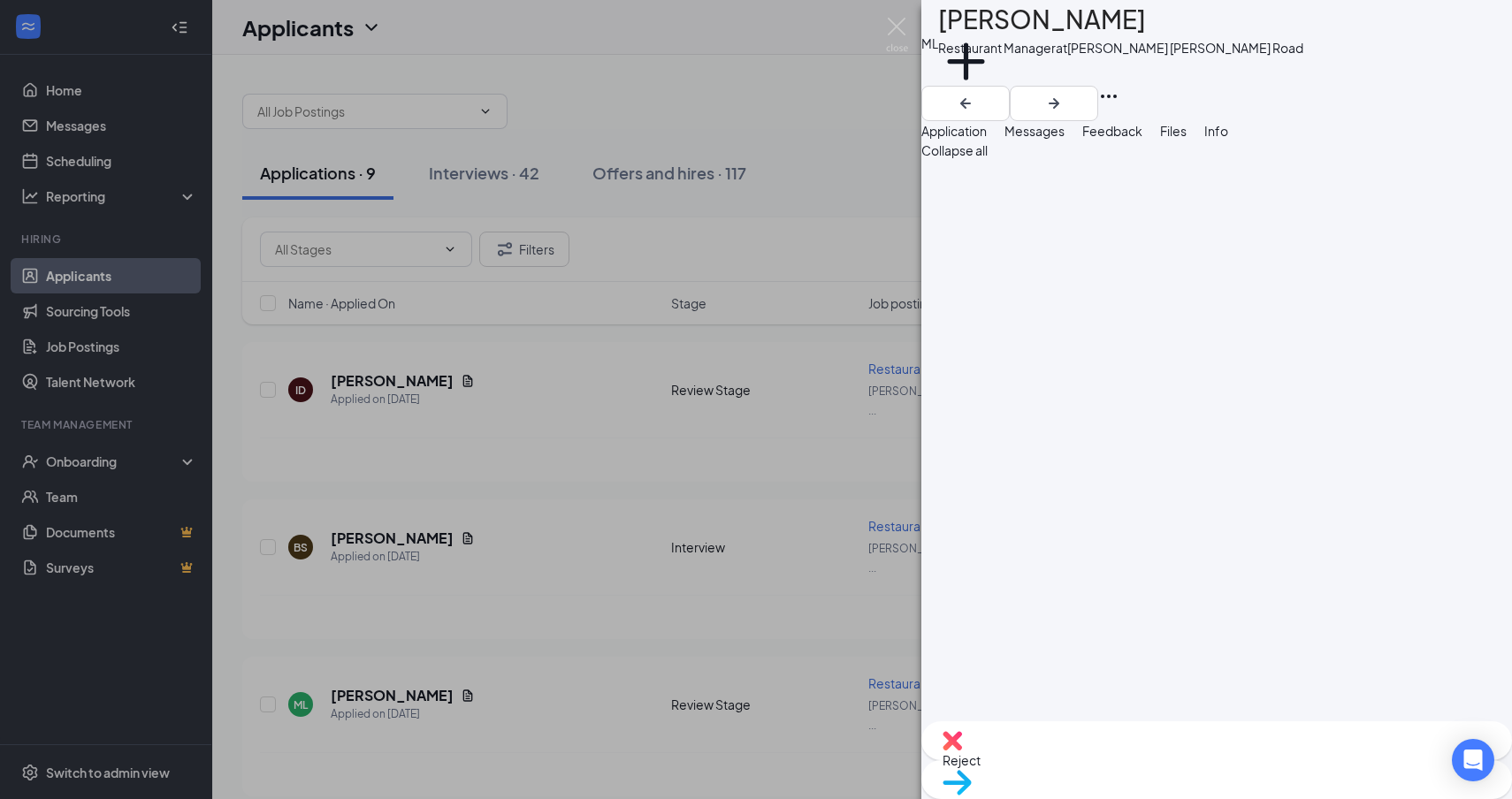
click at [445, 424] on div "ML Michael Langley Restaurant Manager at Tucker Hugh Howell Road Add a tag Appl…" at bounding box center [756, 400] width 1512 height 799
